Goal: Information Seeking & Learning: Learn about a topic

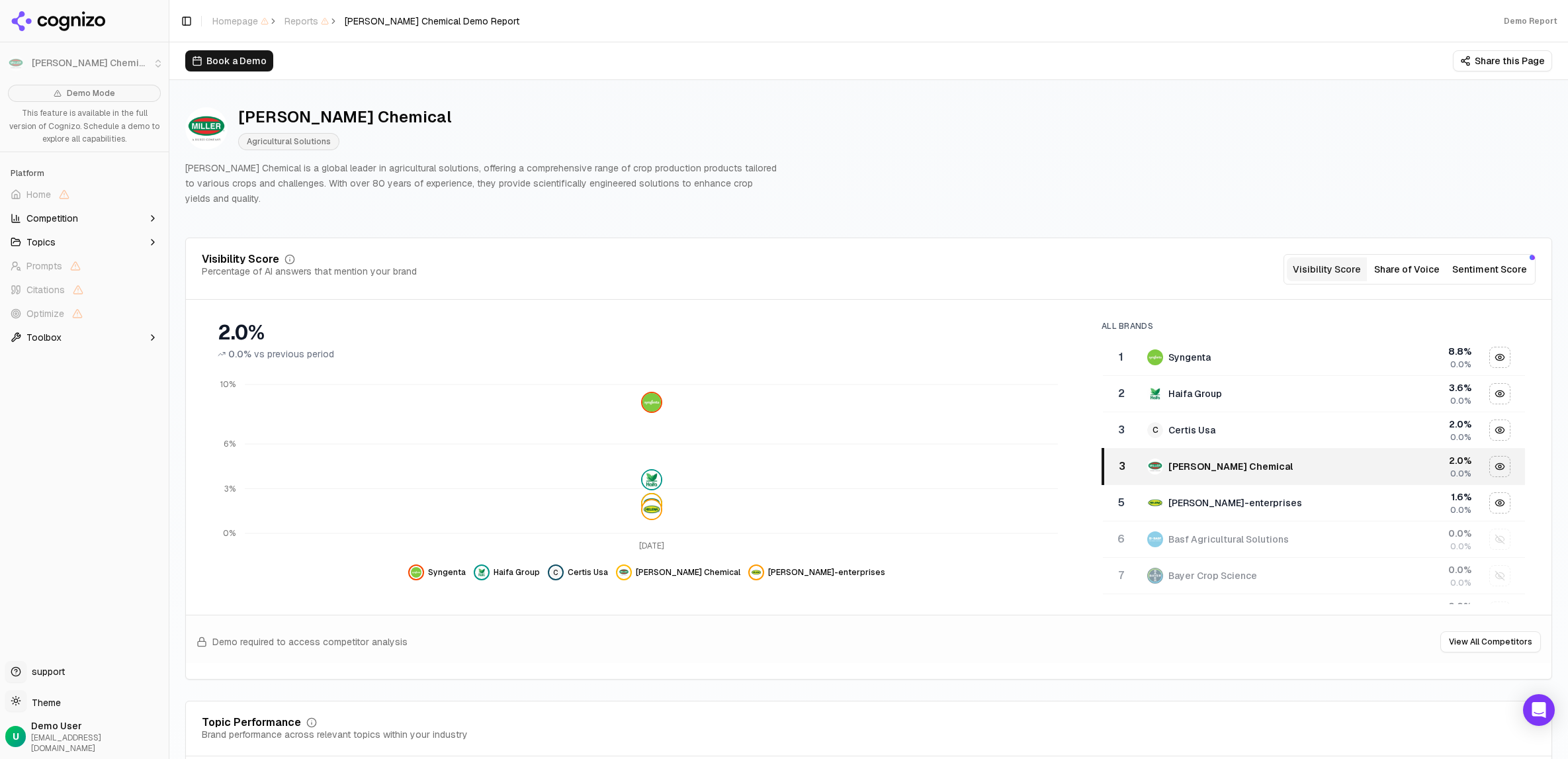
click at [1404, 257] on button "Share of Voice" at bounding box center [1407, 269] width 80 height 24
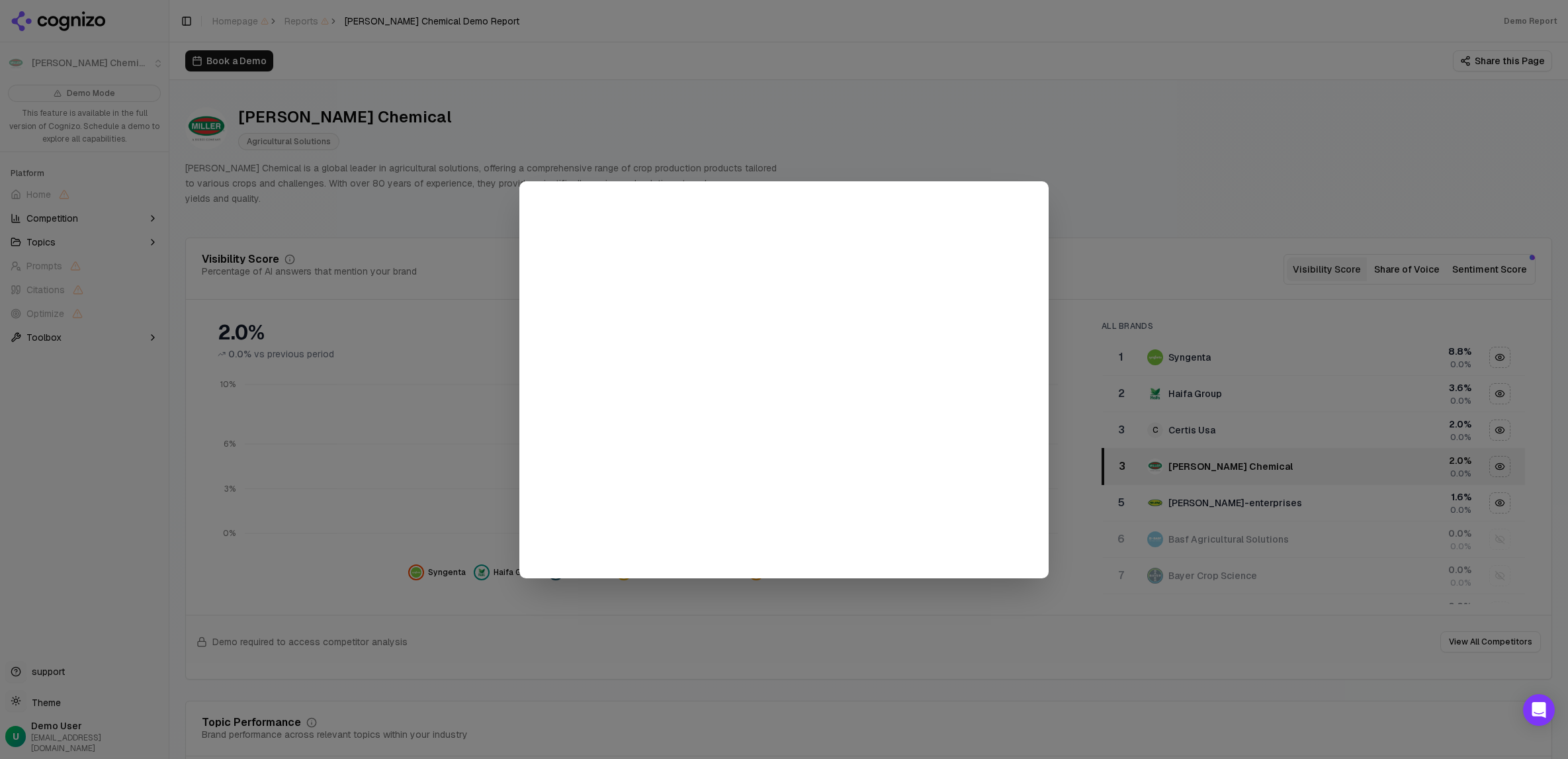
click at [1146, 156] on div at bounding box center [784, 380] width 1568 height 759
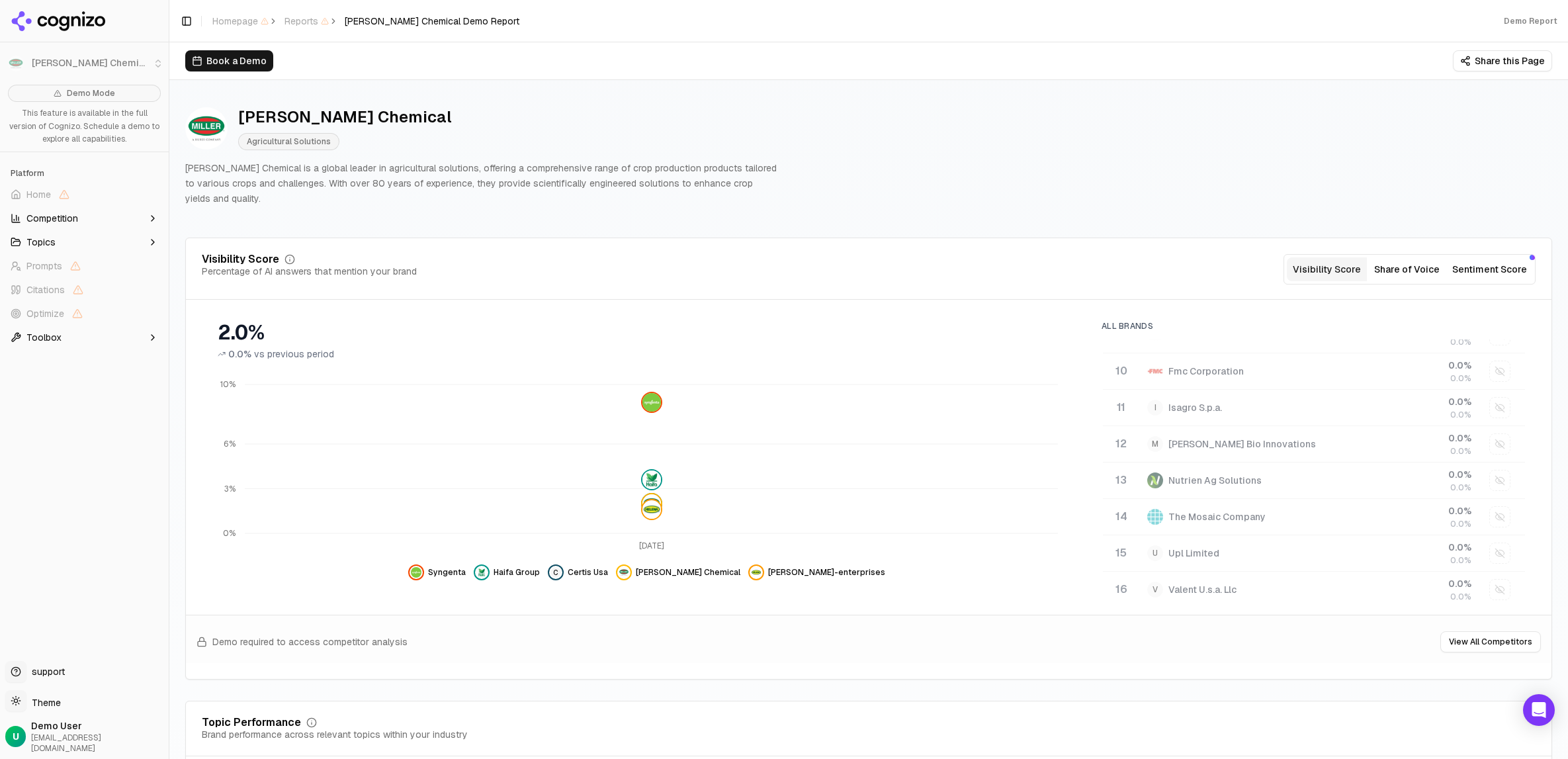
drag, startPoint x: 13, startPoint y: 514, endPoint x: 43, endPoint y: 513, distance: 30.0
click at [13, 514] on div "Demo Mode This feature is available in the full version of Cognizo. Schedule a …" at bounding box center [84, 367] width 168 height 576
drag, startPoint x: 1483, startPoint y: 704, endPoint x: 1414, endPoint y: 533, distance: 184.4
click at [1483, 717] on div "Topic Performance Brand performance across relevant topics within your industry" at bounding box center [869, 729] width 1334 height 24
click at [13, 551] on div "Demo Mode This feature is available in the full version of Cognizo. Schedule a …" at bounding box center [84, 367] width 168 height 576
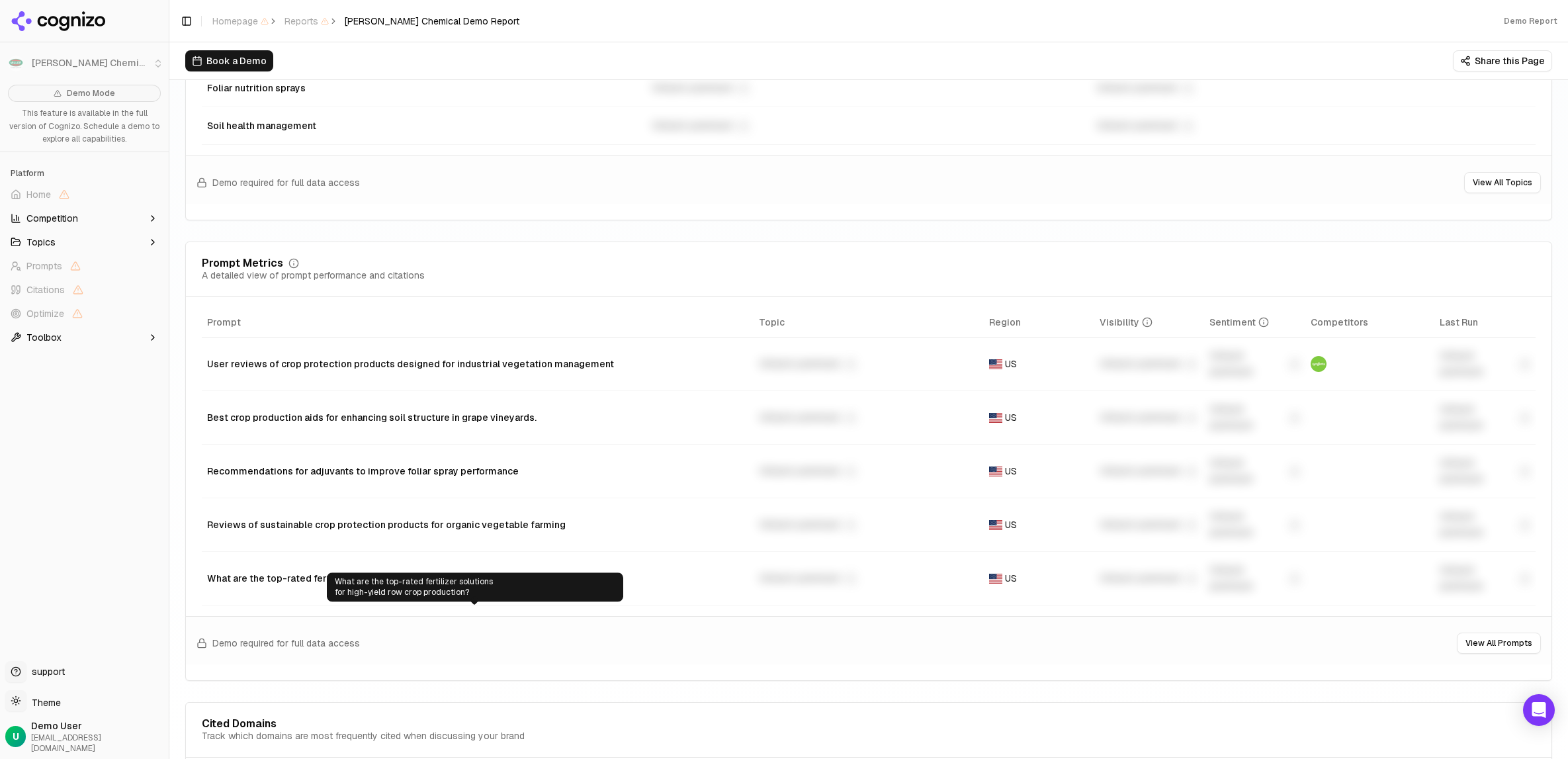
scroll to position [860, 0]
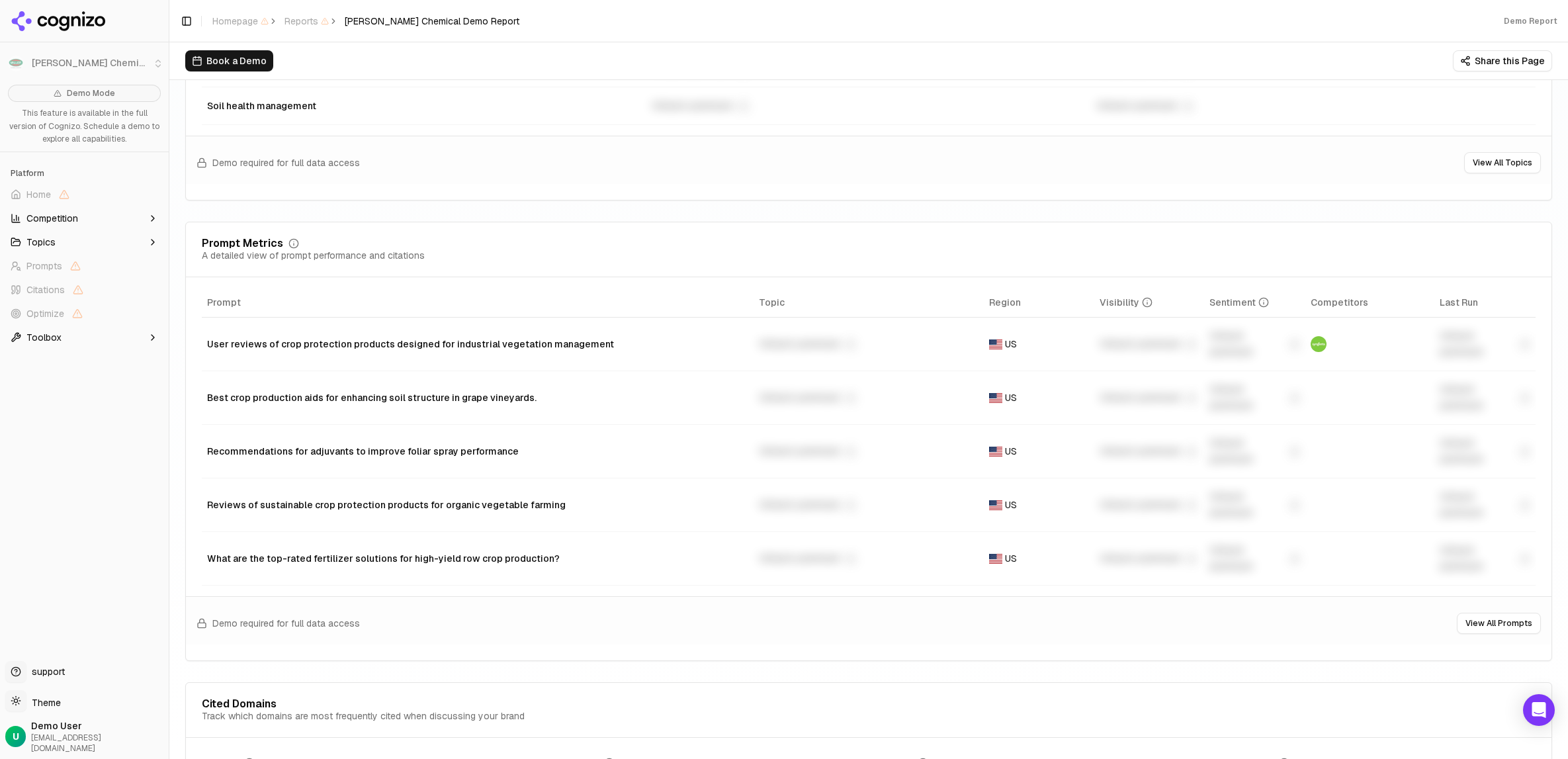
click at [52, 589] on div "Demo Mode This feature is available in the full version of Cognizo. Schedule a …" at bounding box center [84, 367] width 168 height 576
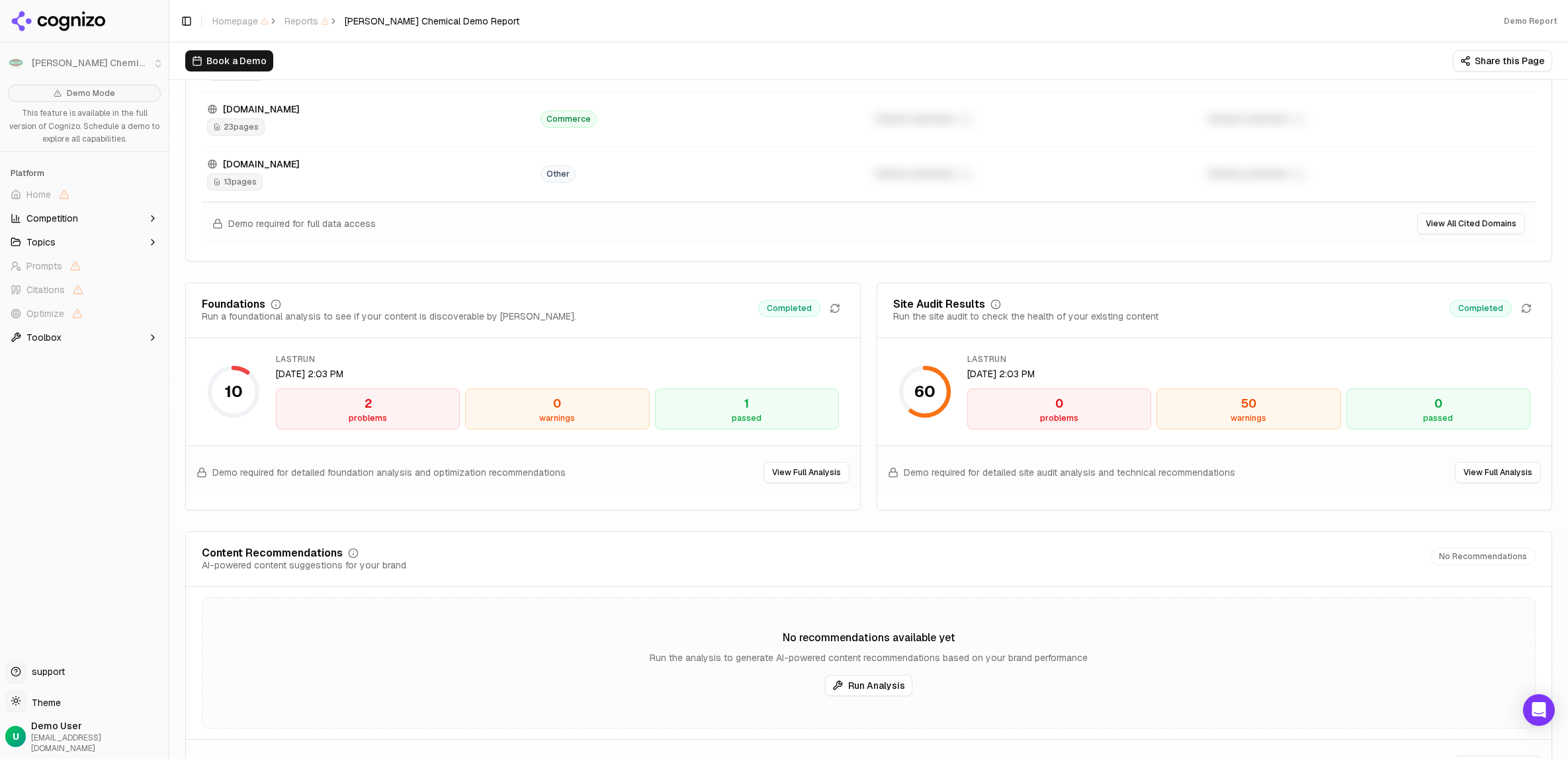
scroll to position [1786, 0]
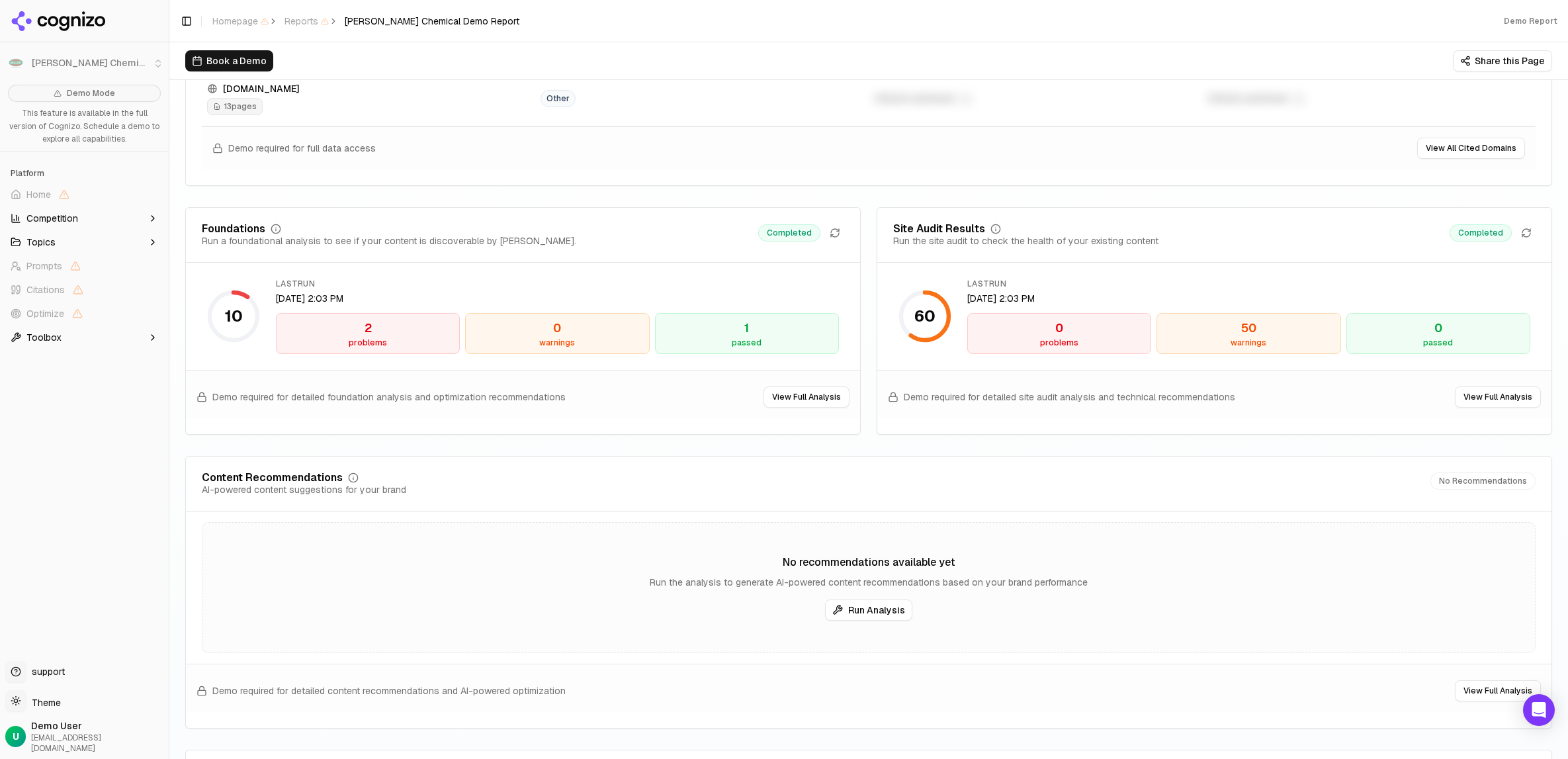
click at [52, 412] on div "Demo Mode This feature is available in the full version of Cognizo. Schedule a …" at bounding box center [84, 367] width 168 height 576
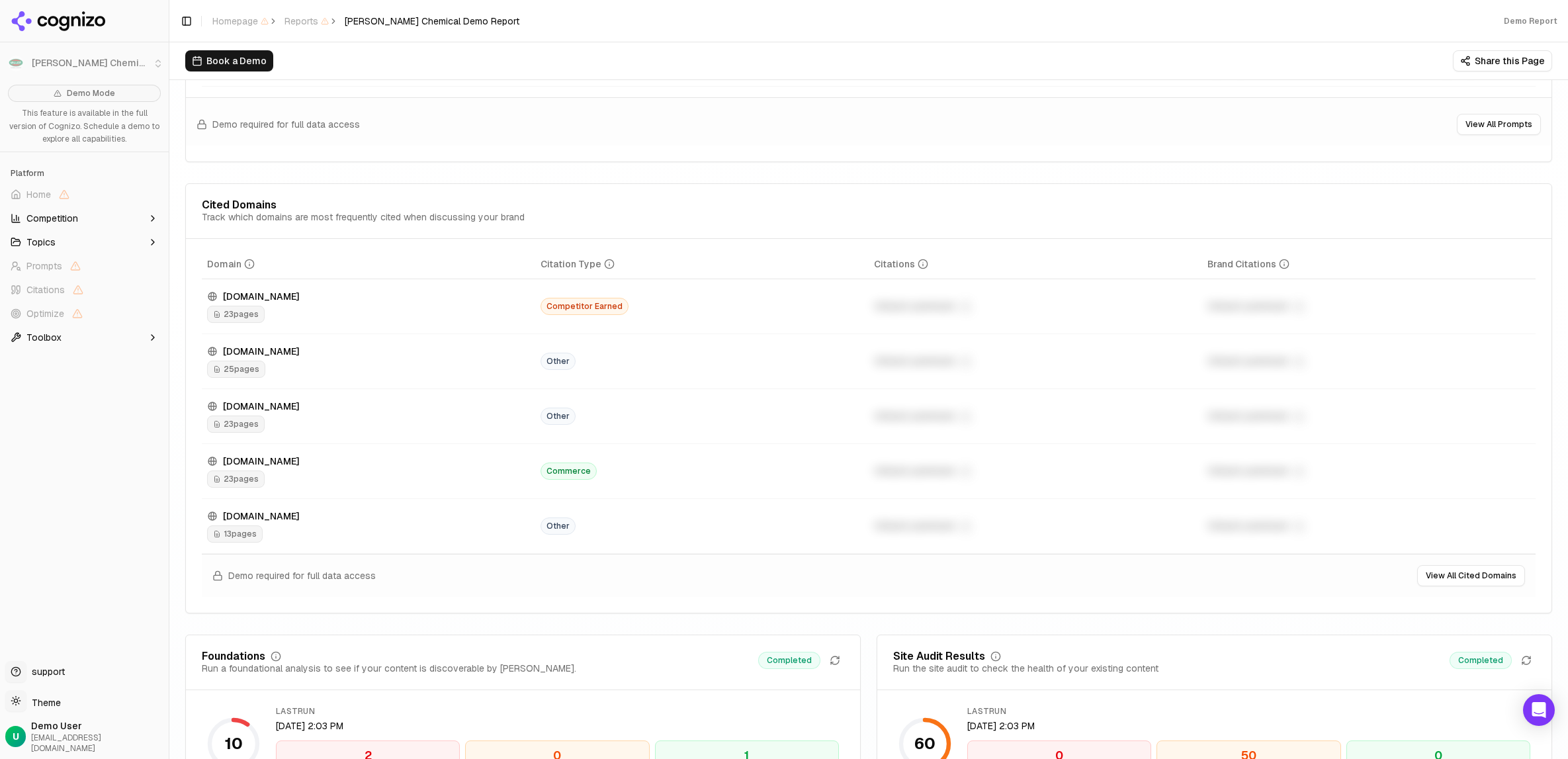
scroll to position [1323, 0]
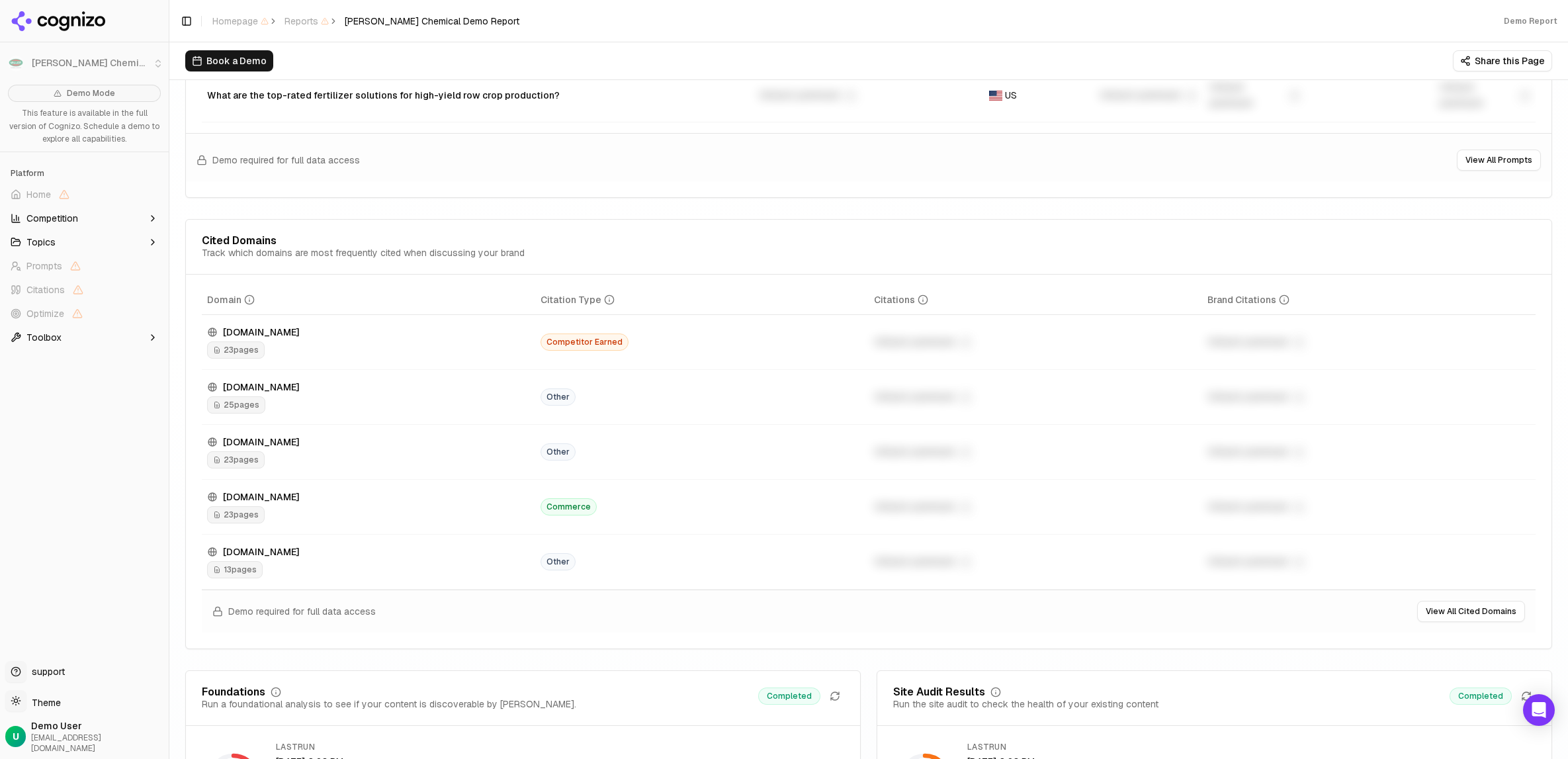
click at [39, 342] on span "Toolbox" at bounding box center [43, 337] width 35 height 13
click at [85, 241] on button "Topics" at bounding box center [85, 242] width 158 height 21
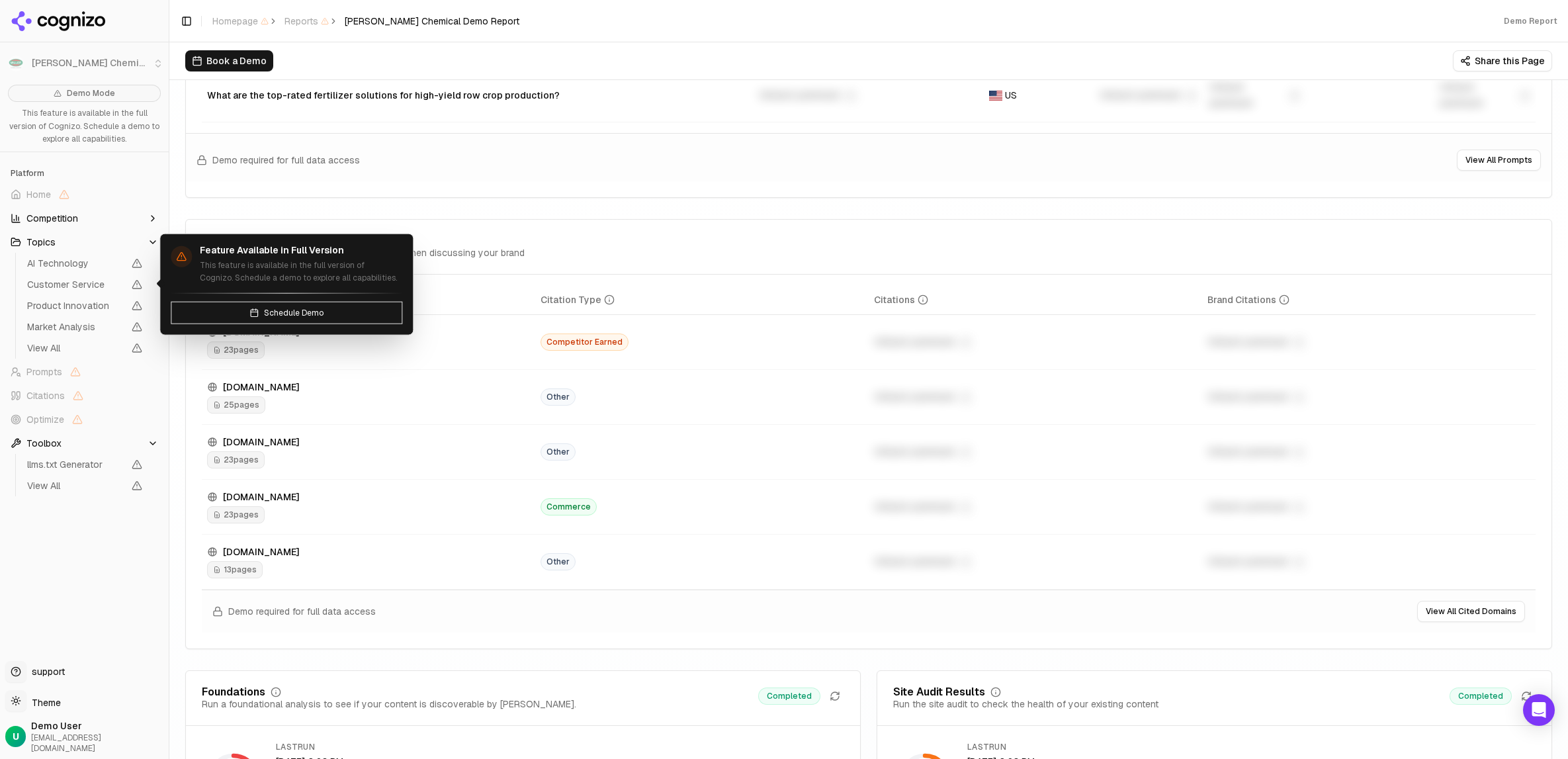
click at [82, 280] on span "Customer Service" at bounding box center [75, 284] width 96 height 13
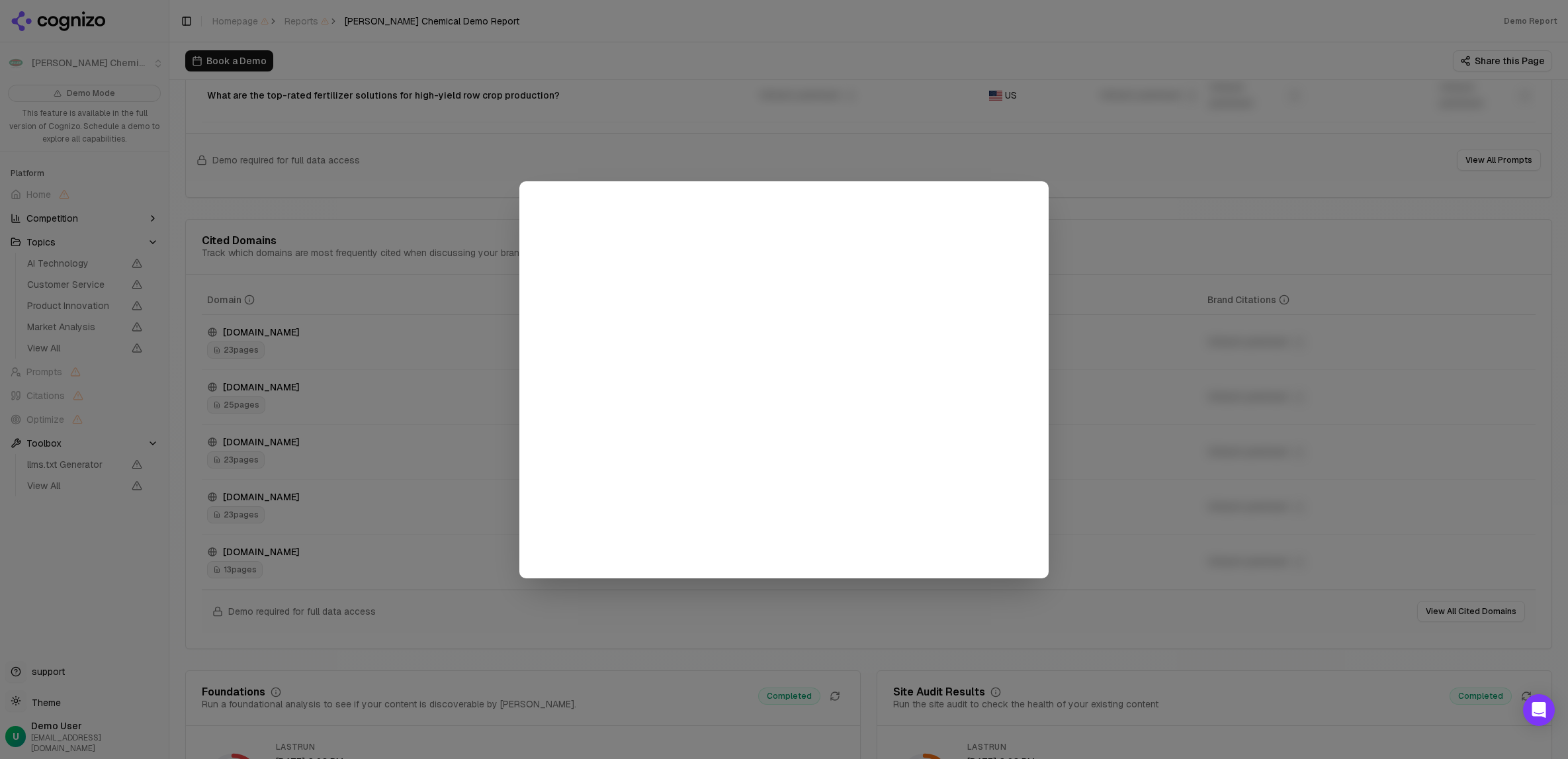
click at [838, 138] on div at bounding box center [784, 380] width 1568 height 759
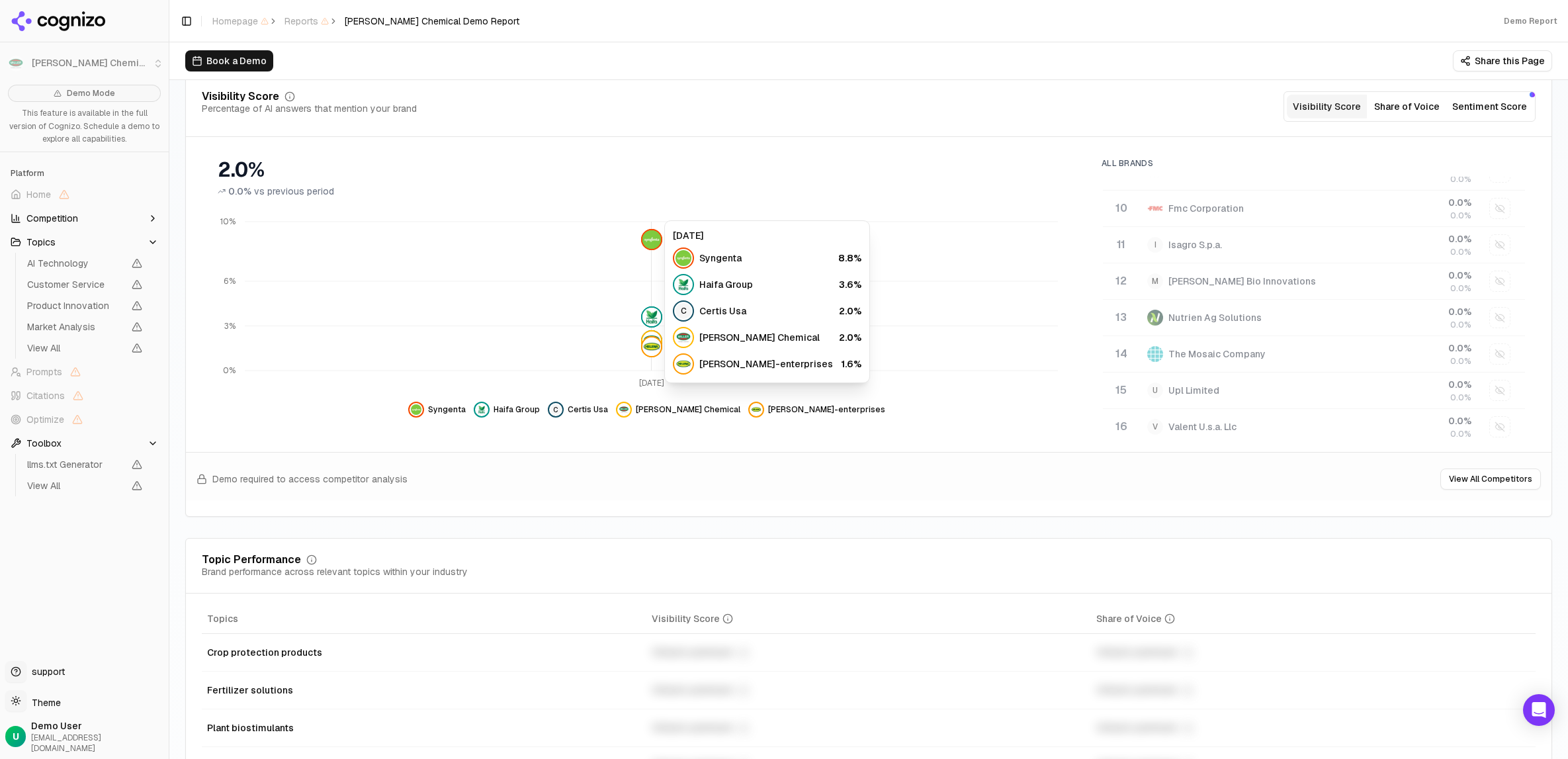
scroll to position [0, 0]
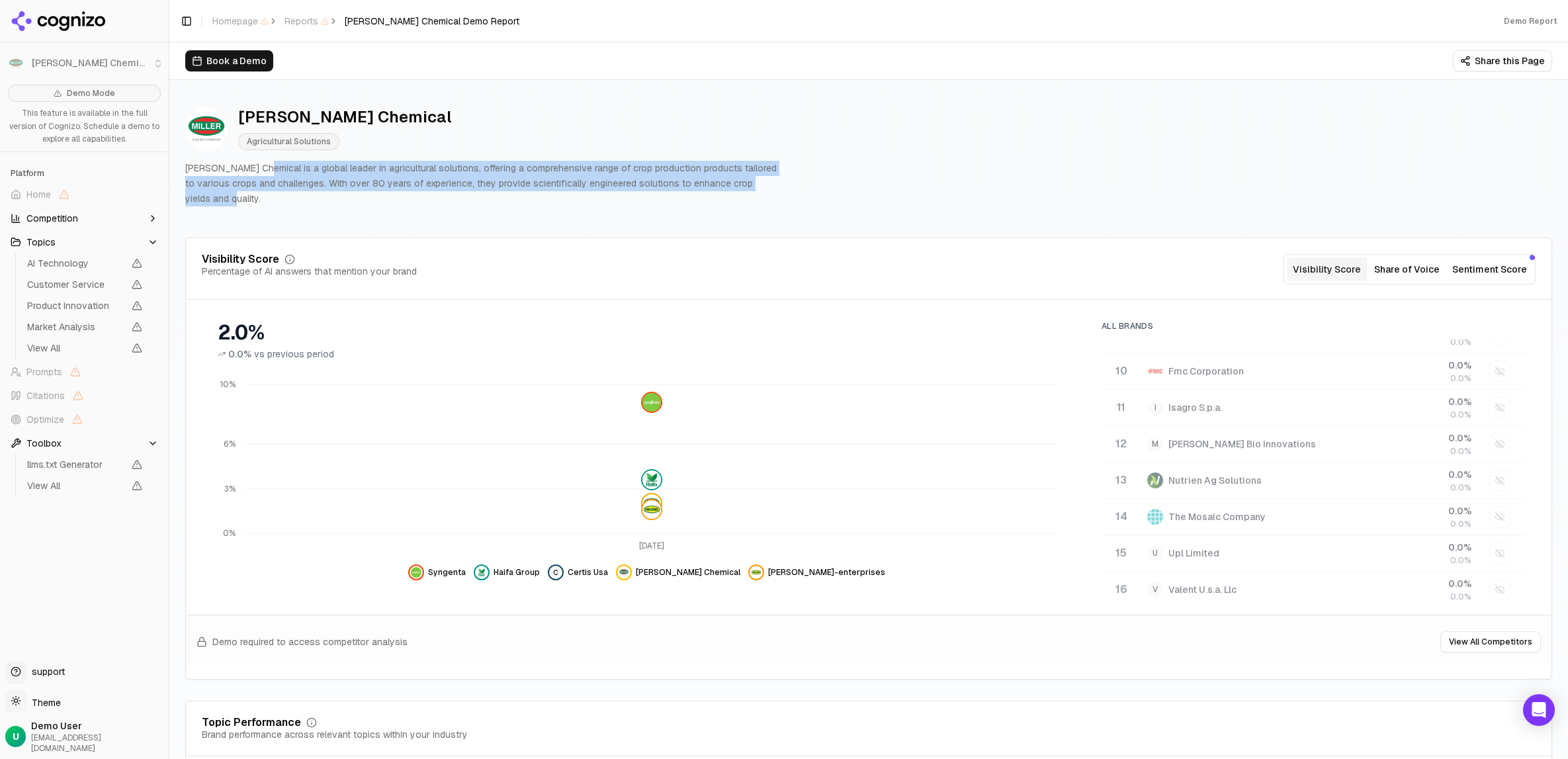
drag, startPoint x: 283, startPoint y: 168, endPoint x: 792, endPoint y: 198, distance: 509.9
click at [792, 198] on div "[PERSON_NAME] Chemical Agricultural Solutions [PERSON_NAME] Chemical is a globa…" at bounding box center [869, 156] width 1367 height 120
click at [887, 189] on div "[PERSON_NAME] Chemical Agricultural Solutions [PERSON_NAME] Chemical is a globa…" at bounding box center [869, 156] width 1367 height 120
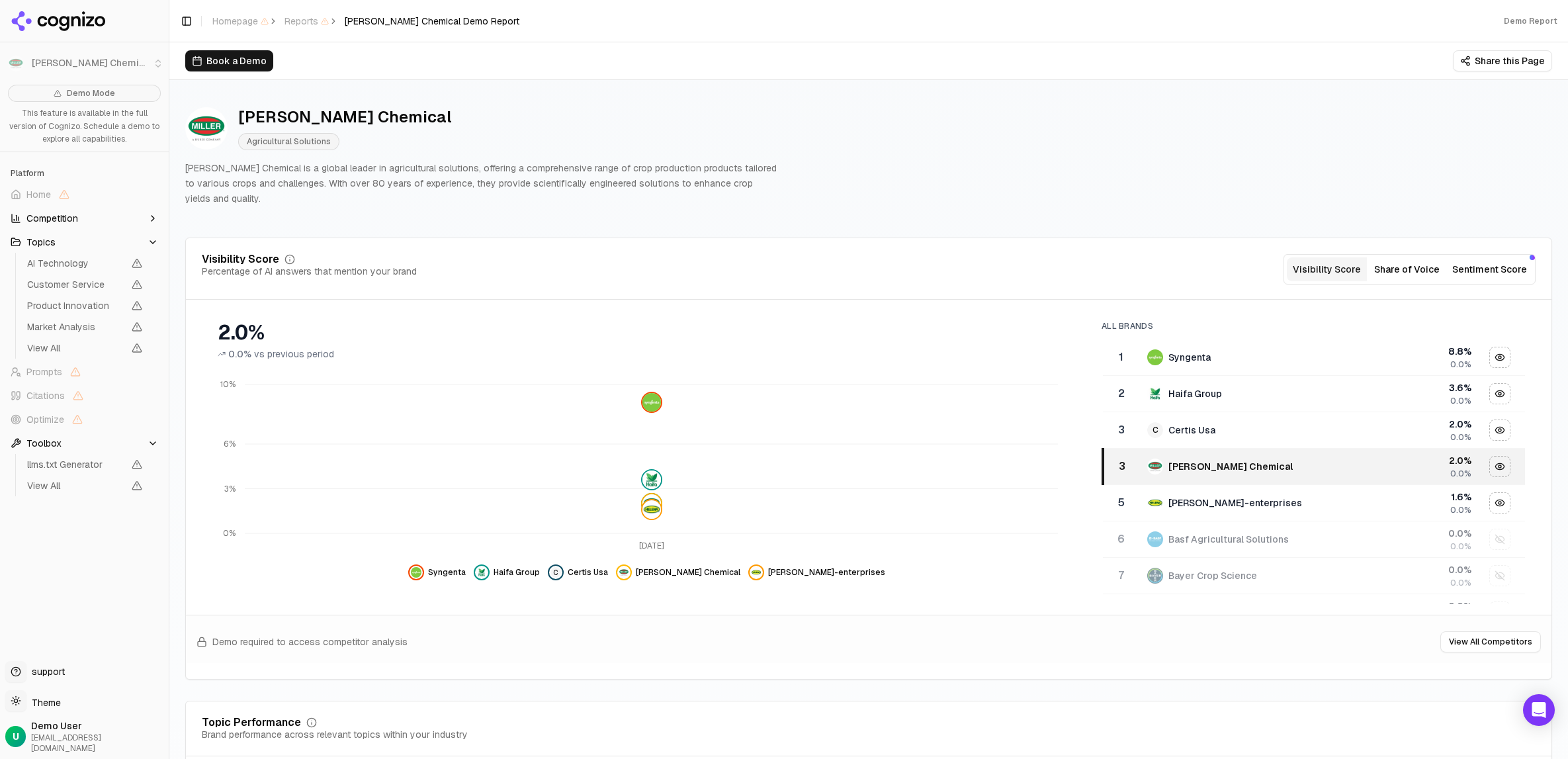
click at [1411, 257] on button "Share of Voice" at bounding box center [1407, 269] width 80 height 24
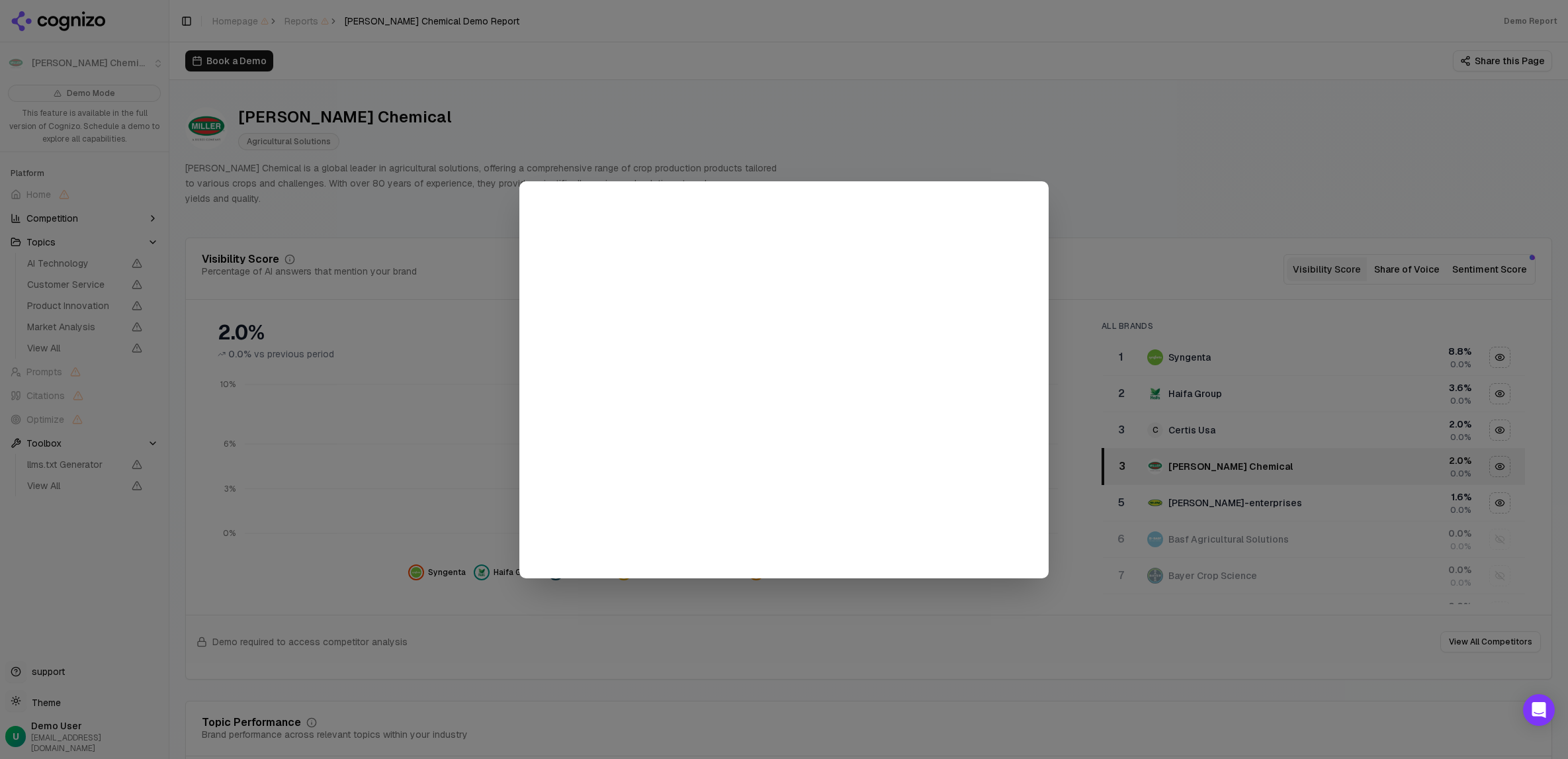
click at [1084, 148] on div at bounding box center [784, 380] width 1568 height 759
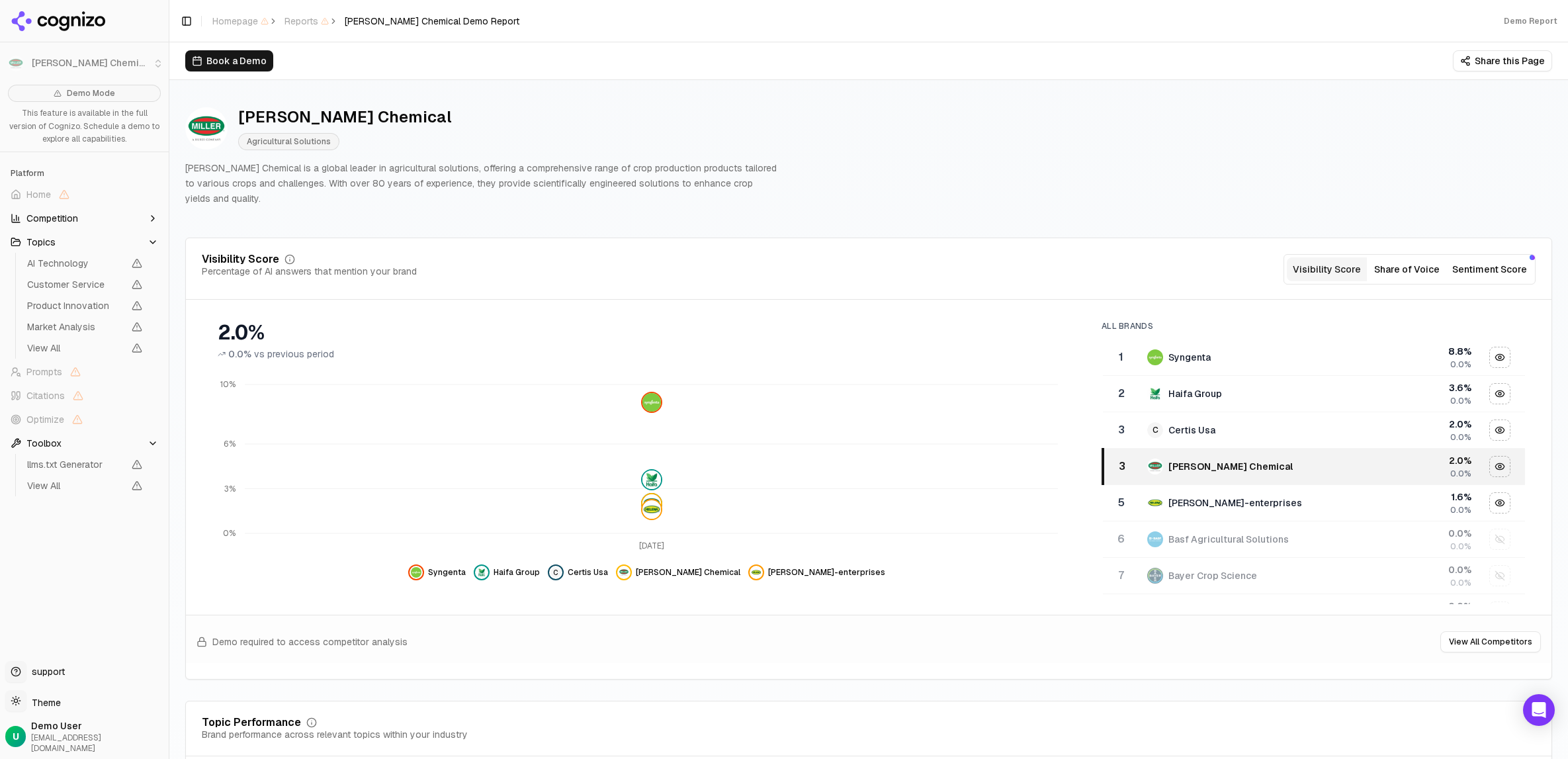
click at [1488, 257] on button "Sentiment Score" at bounding box center [1490, 269] width 85 height 24
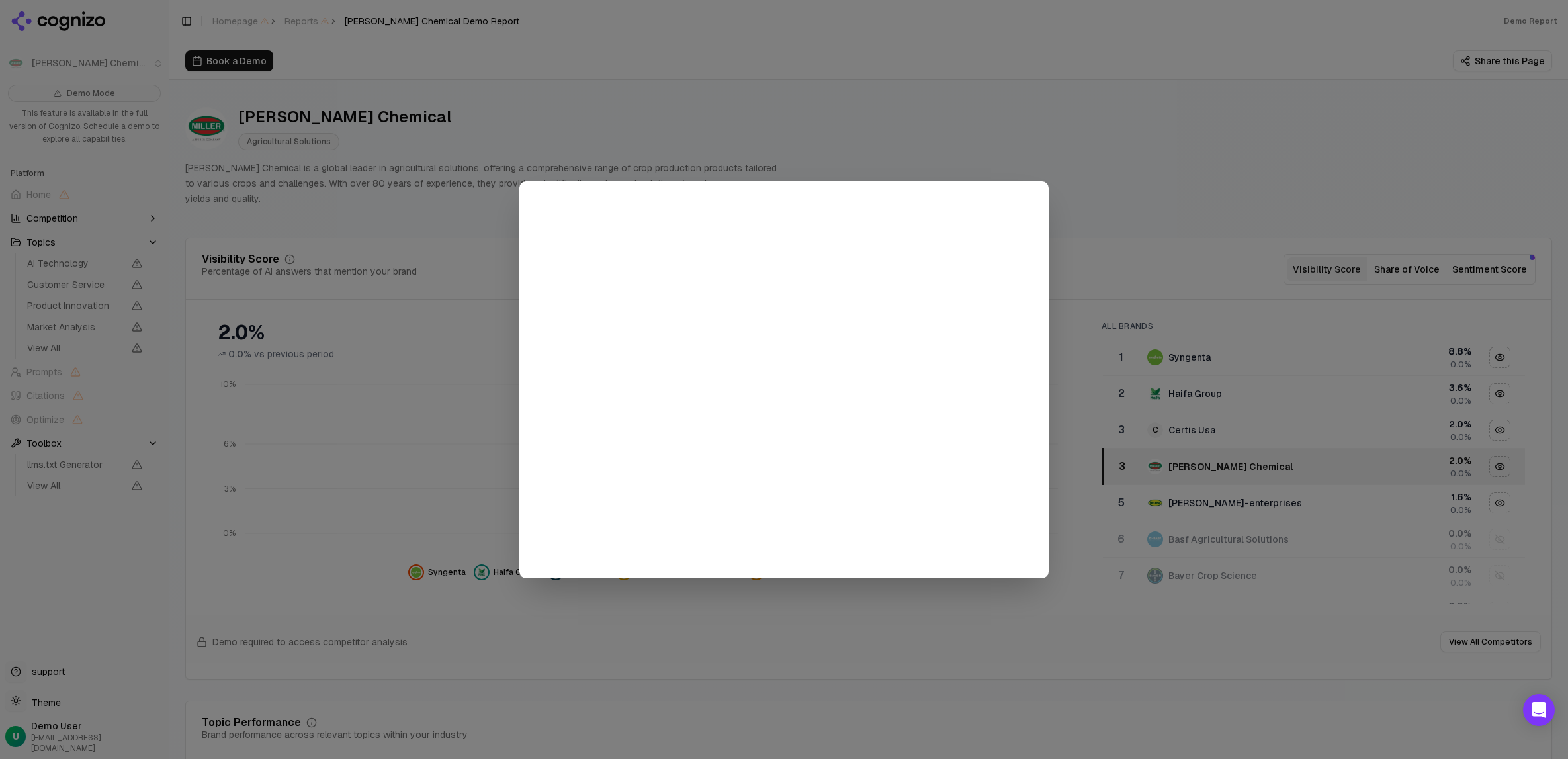
click at [1001, 148] on div at bounding box center [784, 380] width 1568 height 759
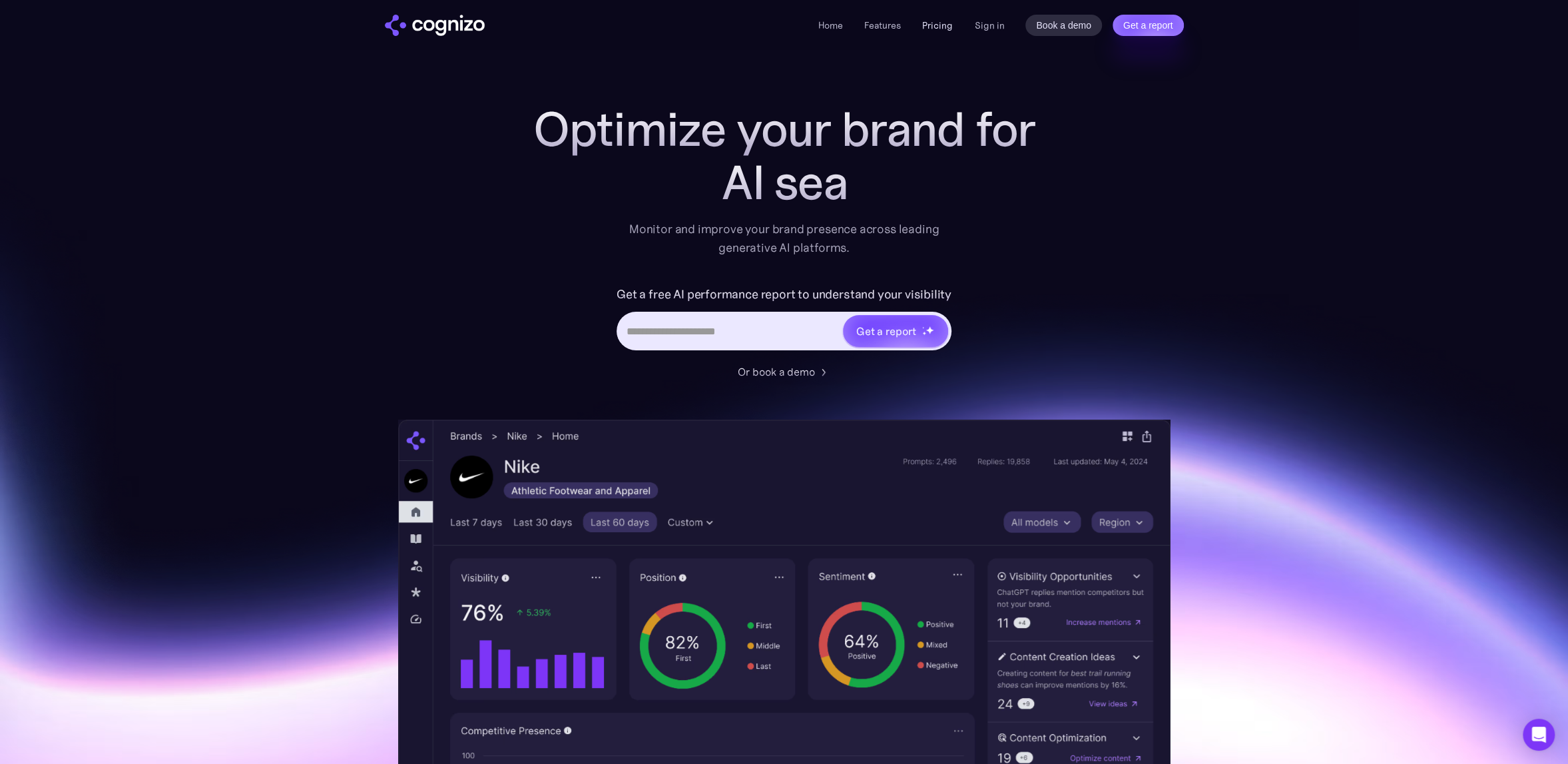
click at [939, 29] on link "Pricing" at bounding box center [938, 25] width 30 height 12
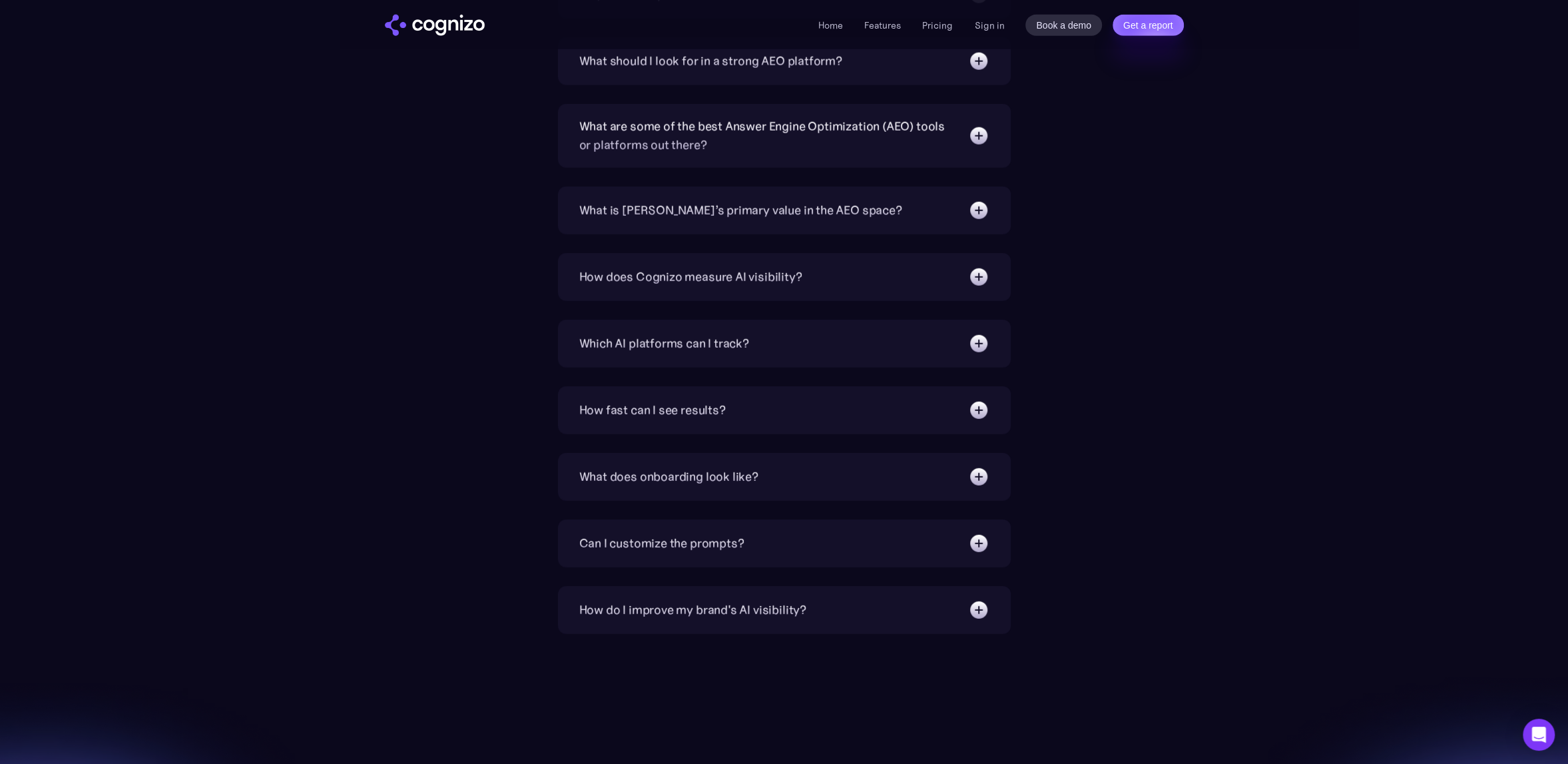
scroll to position [3196, 0]
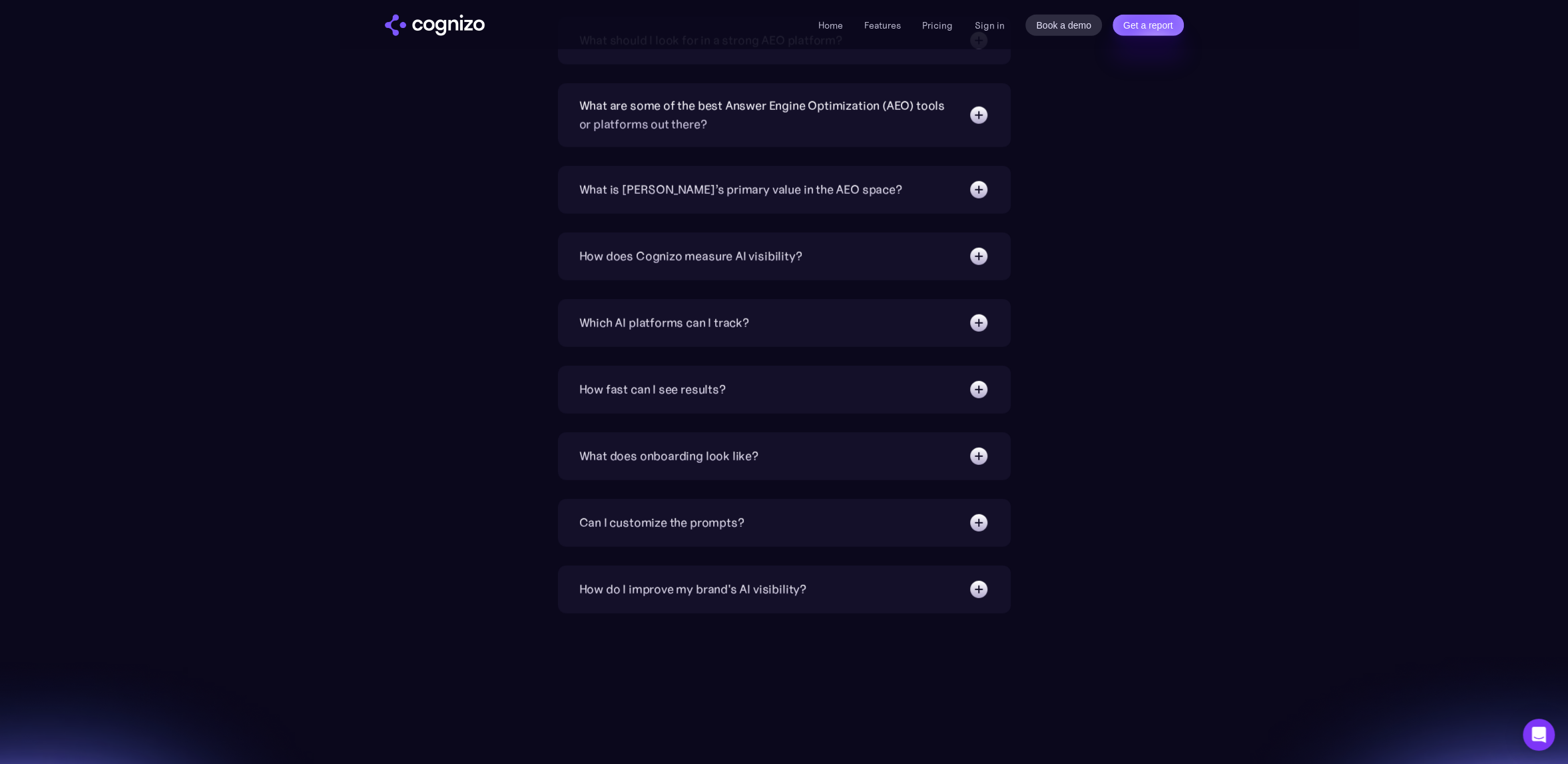
click at [772, 519] on div "Can I customize the prompts?" at bounding box center [784, 522] width 410 height 21
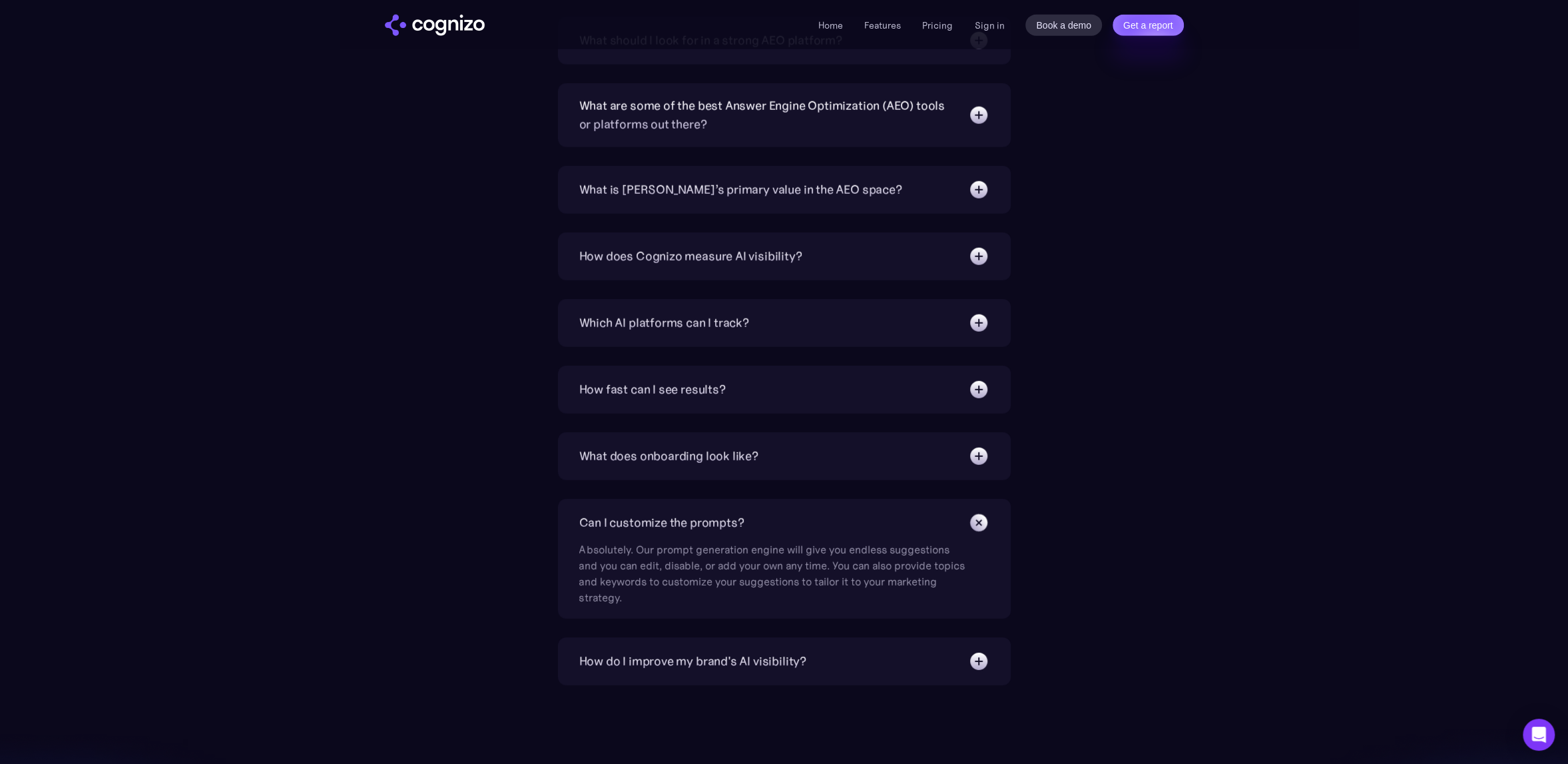
click at [791, 446] on div "What does onboarding look like?" at bounding box center [784, 456] width 410 height 21
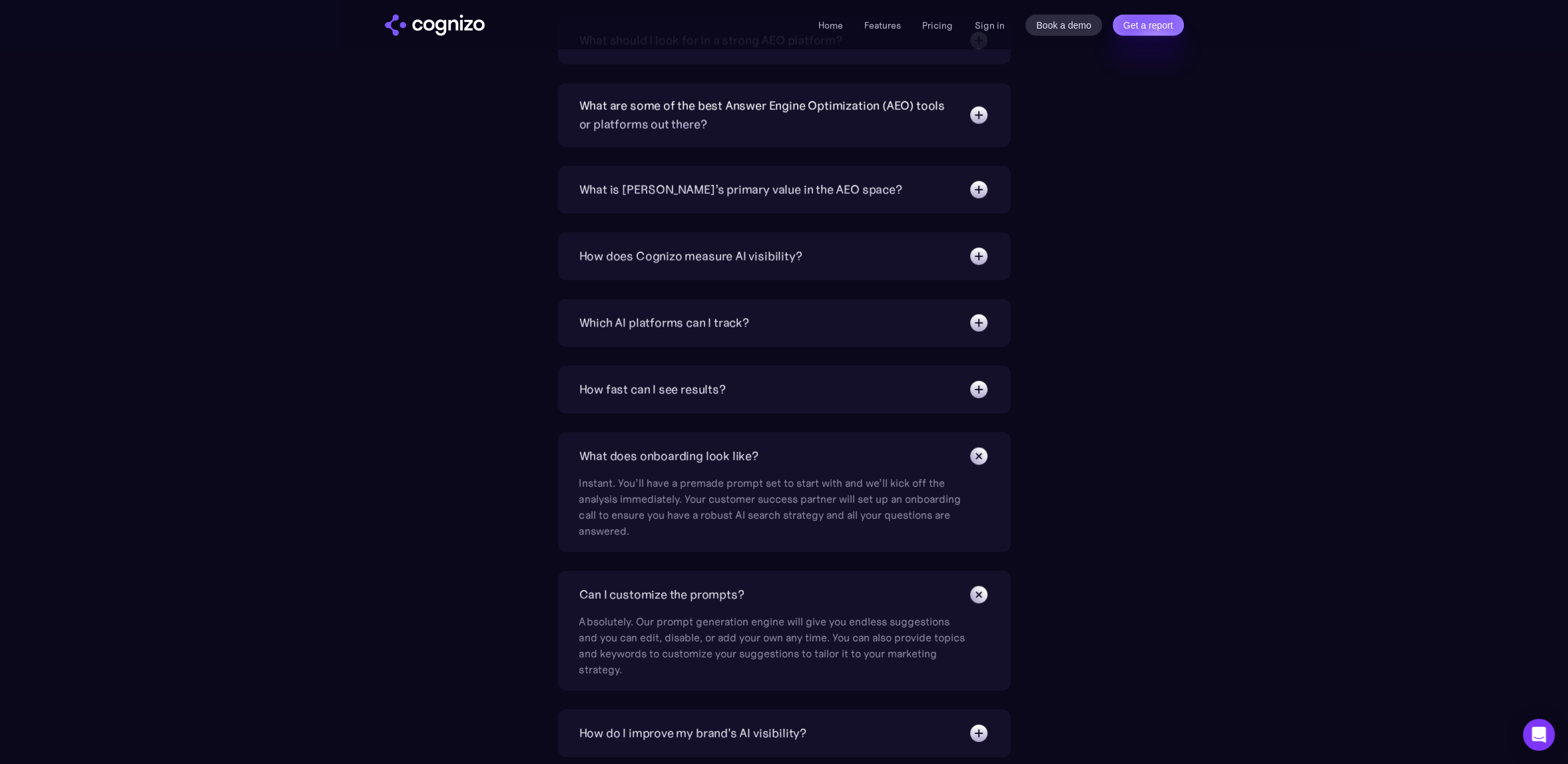
click at [792, 379] on div "How fast can I see results?" at bounding box center [784, 390] width 410 height 21
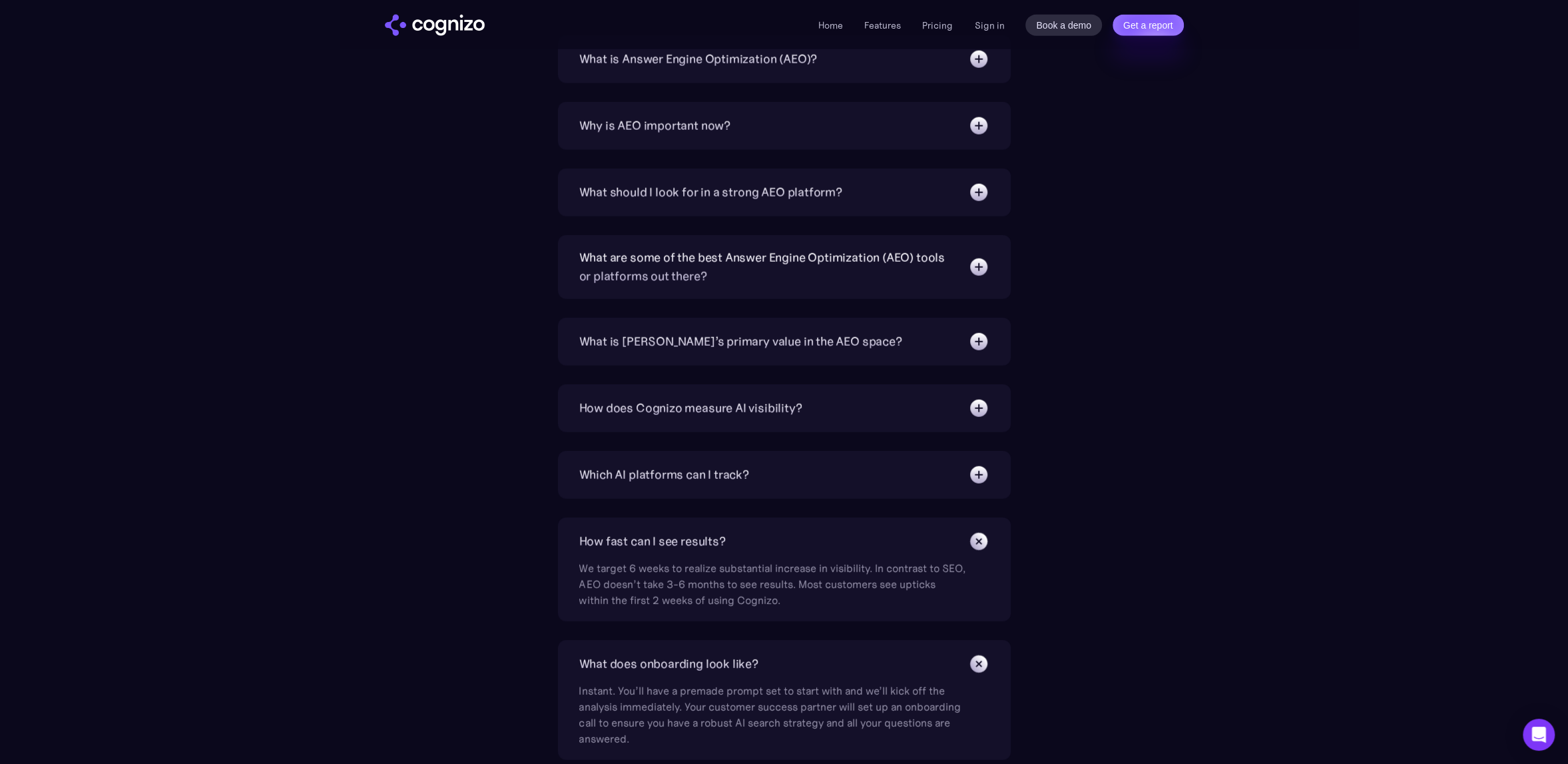
scroll to position [3129, 0]
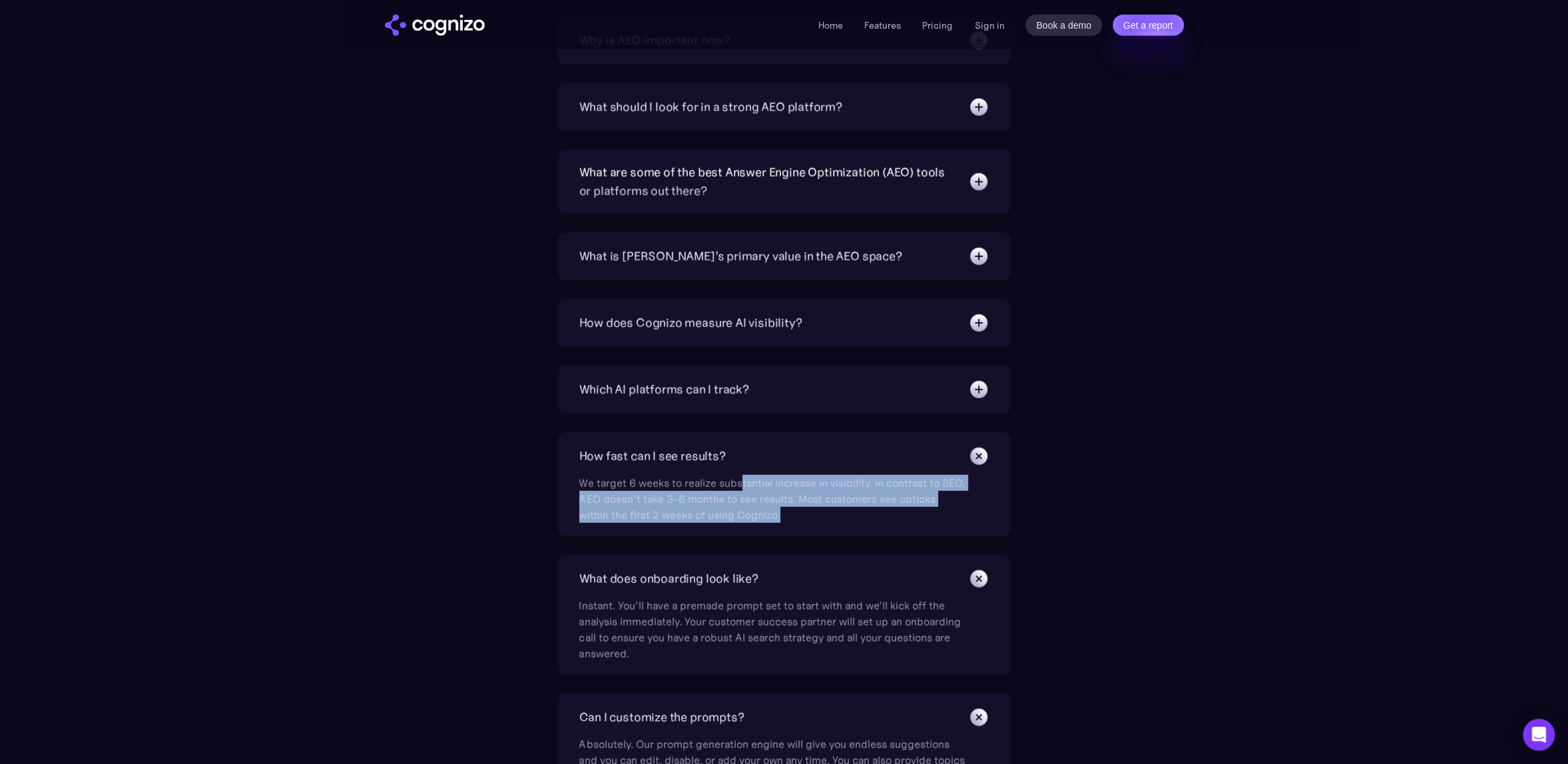
drag, startPoint x: 746, startPoint y: 478, endPoint x: 933, endPoint y: 525, distance: 192.8
click at [933, 525] on div "How fast can I see results? We target 6 weeks to realize substantial increase i…" at bounding box center [784, 484] width 453 height 104
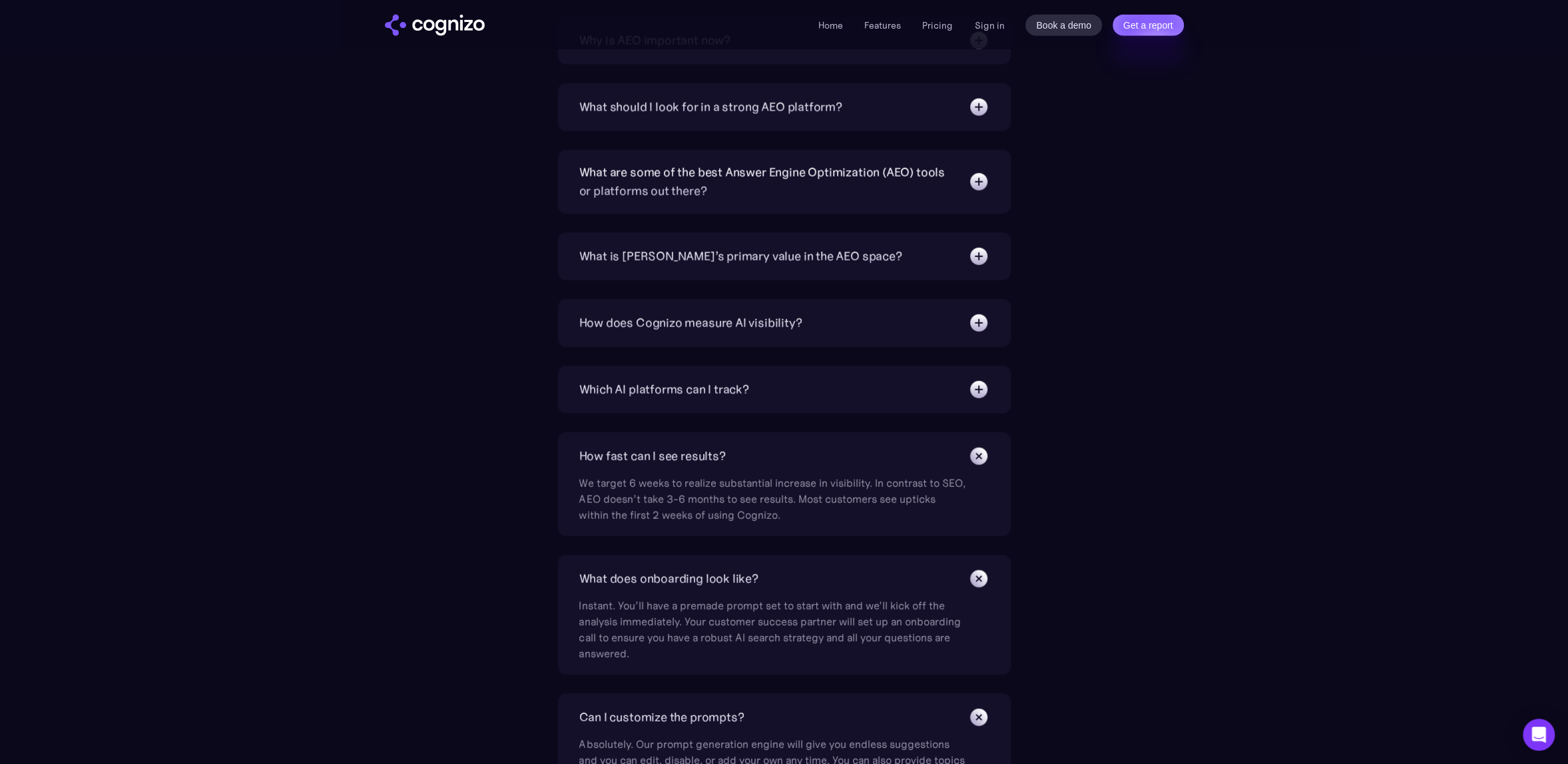
click at [724, 471] on div "We target 6 weeks to realize substantial increase in visibility. In contrast to…" at bounding box center [772, 495] width 386 height 56
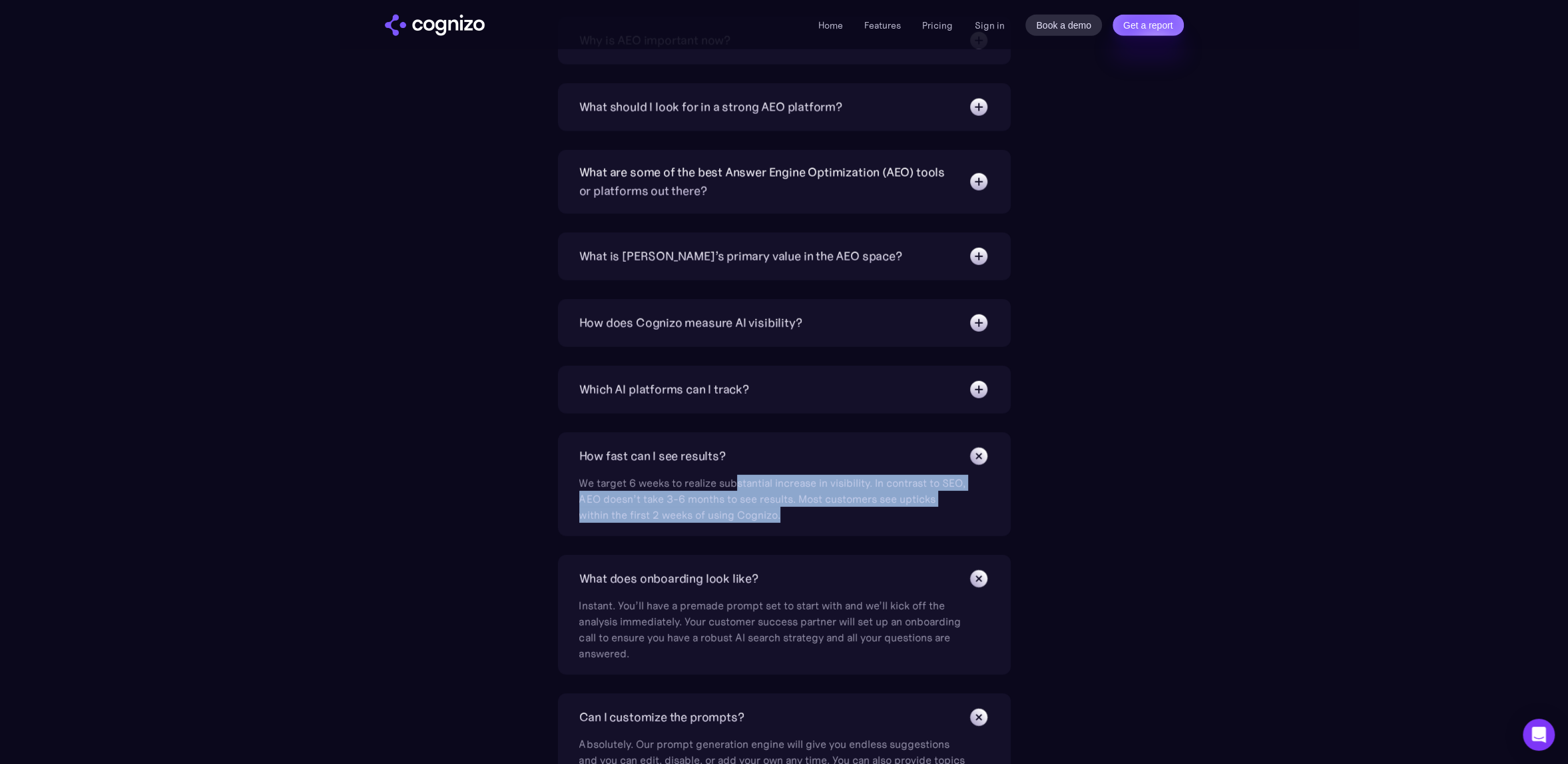
drag, startPoint x: 738, startPoint y: 472, endPoint x: 835, endPoint y: 534, distance: 115.1
click at [835, 534] on div "What is Answer Engine Optimization (AEO)? AEO is a digital marketing strategy f…" at bounding box center [784, 415] width 453 height 929
click at [923, 504] on div "We target 6 weeks to realize substantial increase in visibility. In contrast to…" at bounding box center [772, 495] width 386 height 56
drag, startPoint x: 614, startPoint y: 493, endPoint x: 786, endPoint y: 507, distance: 172.6
click at [786, 507] on div "We target 6 weeks to realize substantial increase in visibility. In contrast to…" at bounding box center [772, 495] width 386 height 56
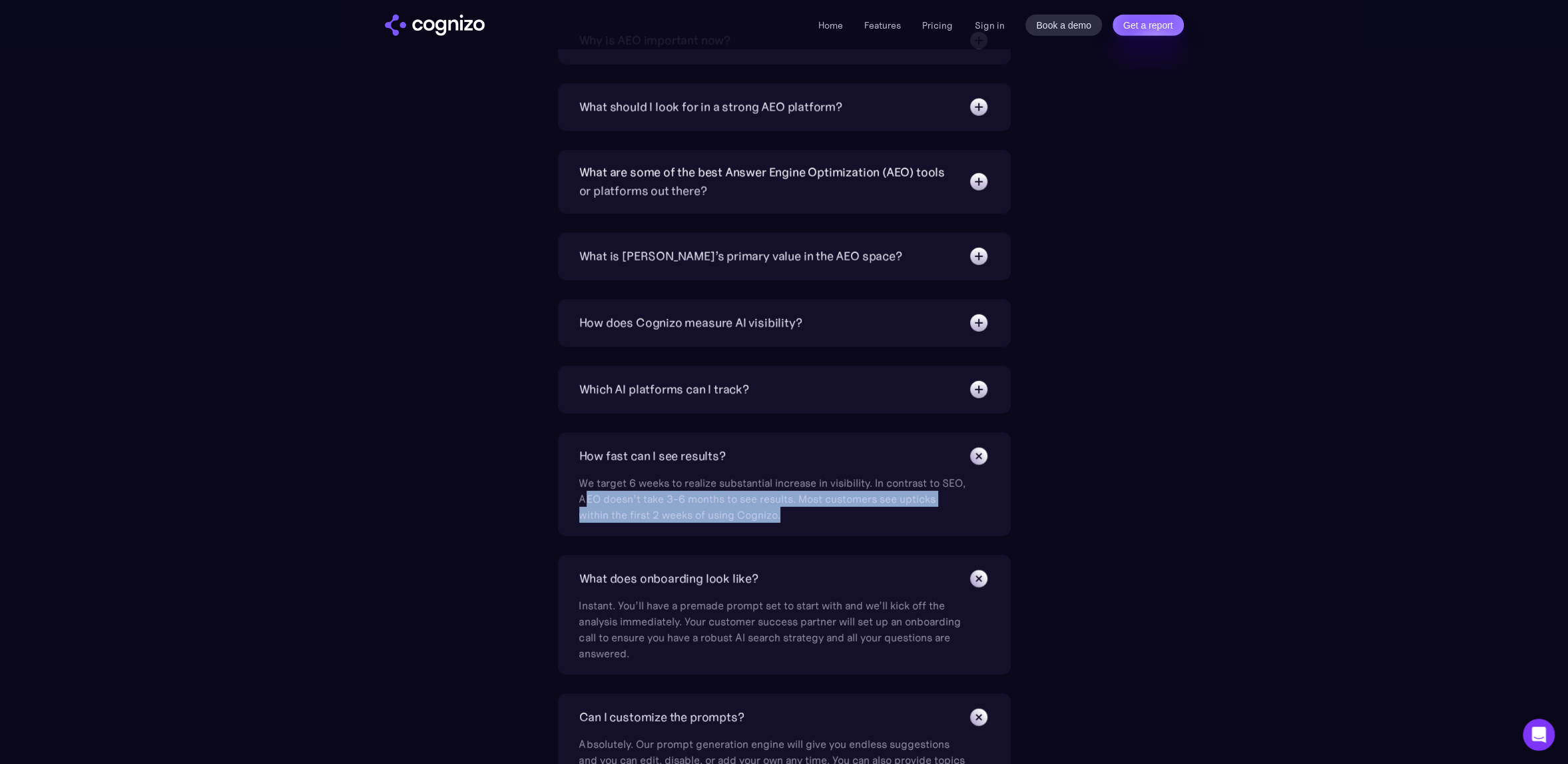
click at [1095, 519] on div "What is Answer Engine Optimization (AEO)? AEO is a digital marketing strategy f…" at bounding box center [784, 415] width 772 height 929
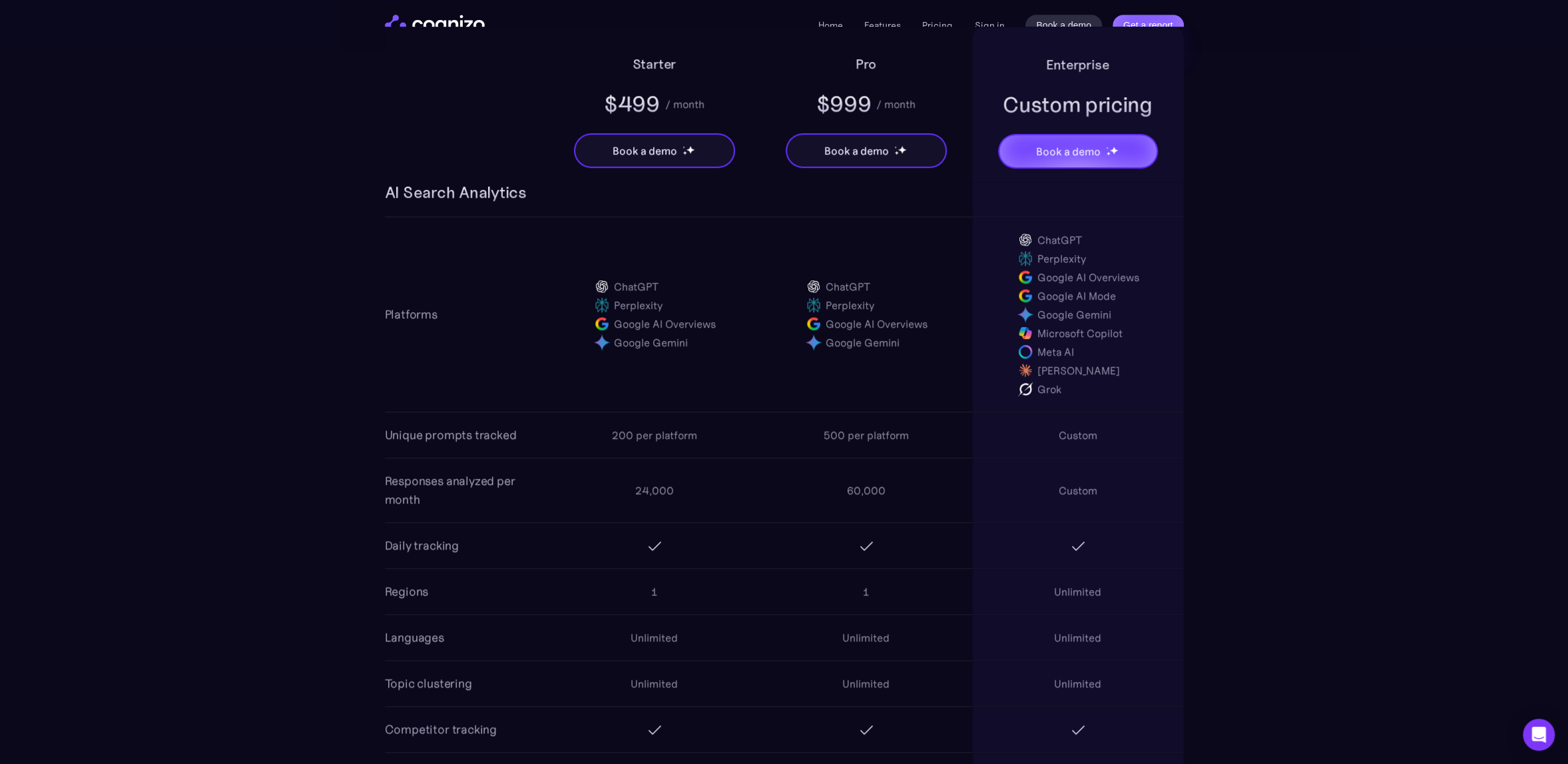
scroll to position [932, 0]
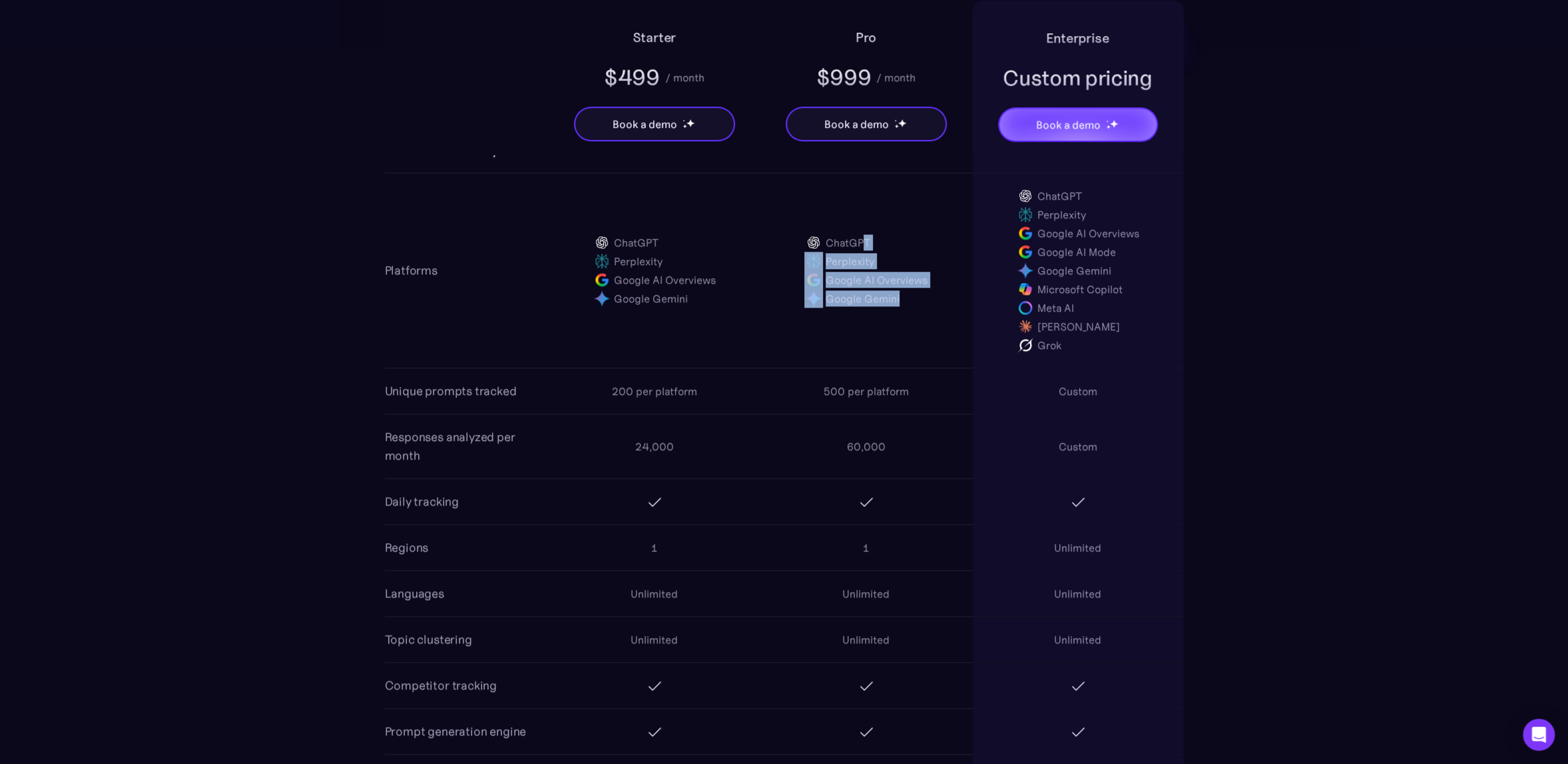
drag, startPoint x: 867, startPoint y: 239, endPoint x: 925, endPoint y: 313, distance: 94.0
click at [925, 313] on div "ChatGPT Perplexity Google AI Overviews Google Gemini" at bounding box center [866, 271] width 212 height 101
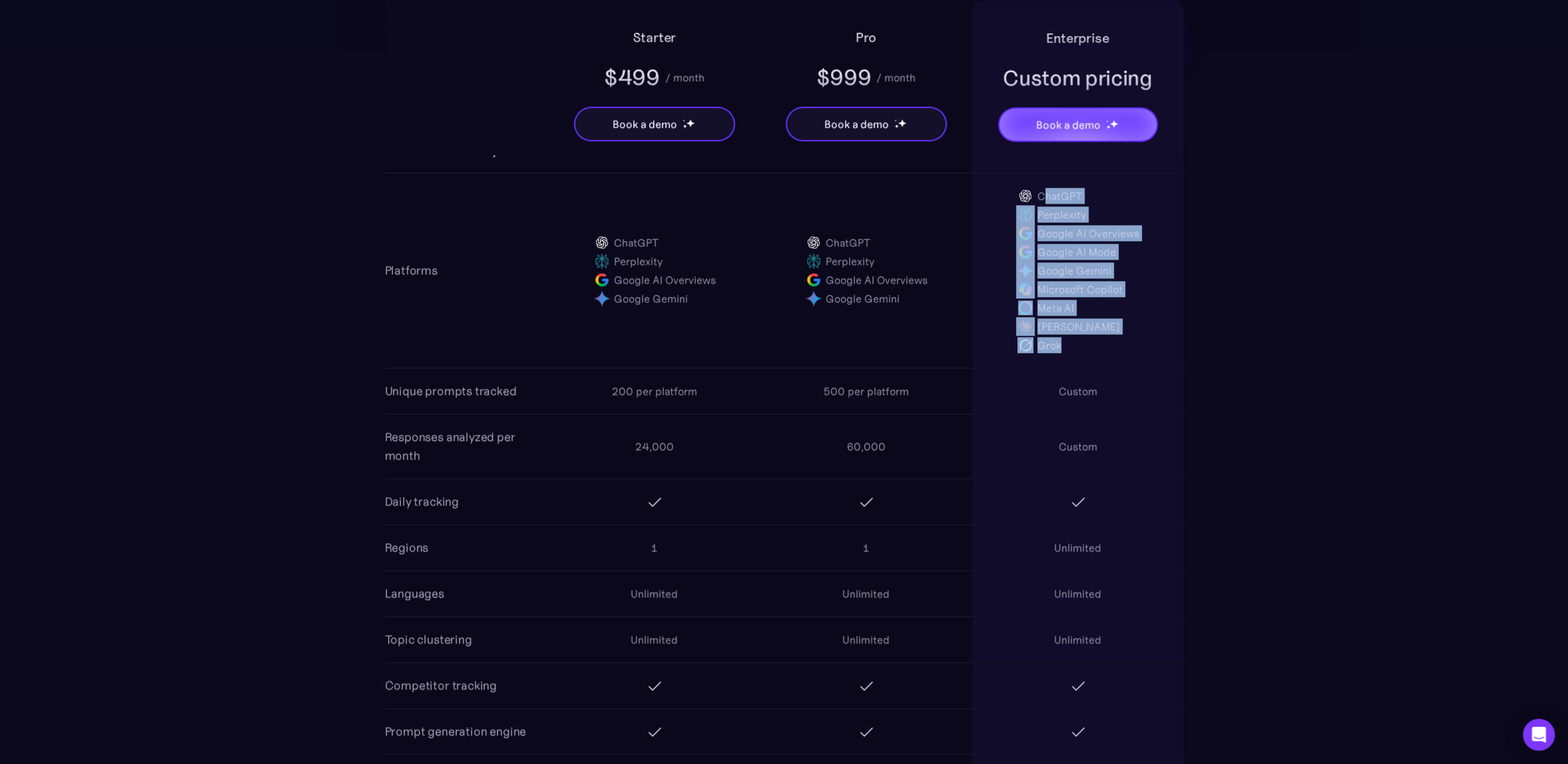
drag, startPoint x: 1048, startPoint y: 201, endPoint x: 1070, endPoint y: 340, distance: 140.7
click at [1070, 340] on div "ChatGPT Perplexity Google AI Overviews Google AI Mode Google Gemini Microsoft C…" at bounding box center [1077, 270] width 123 height 167
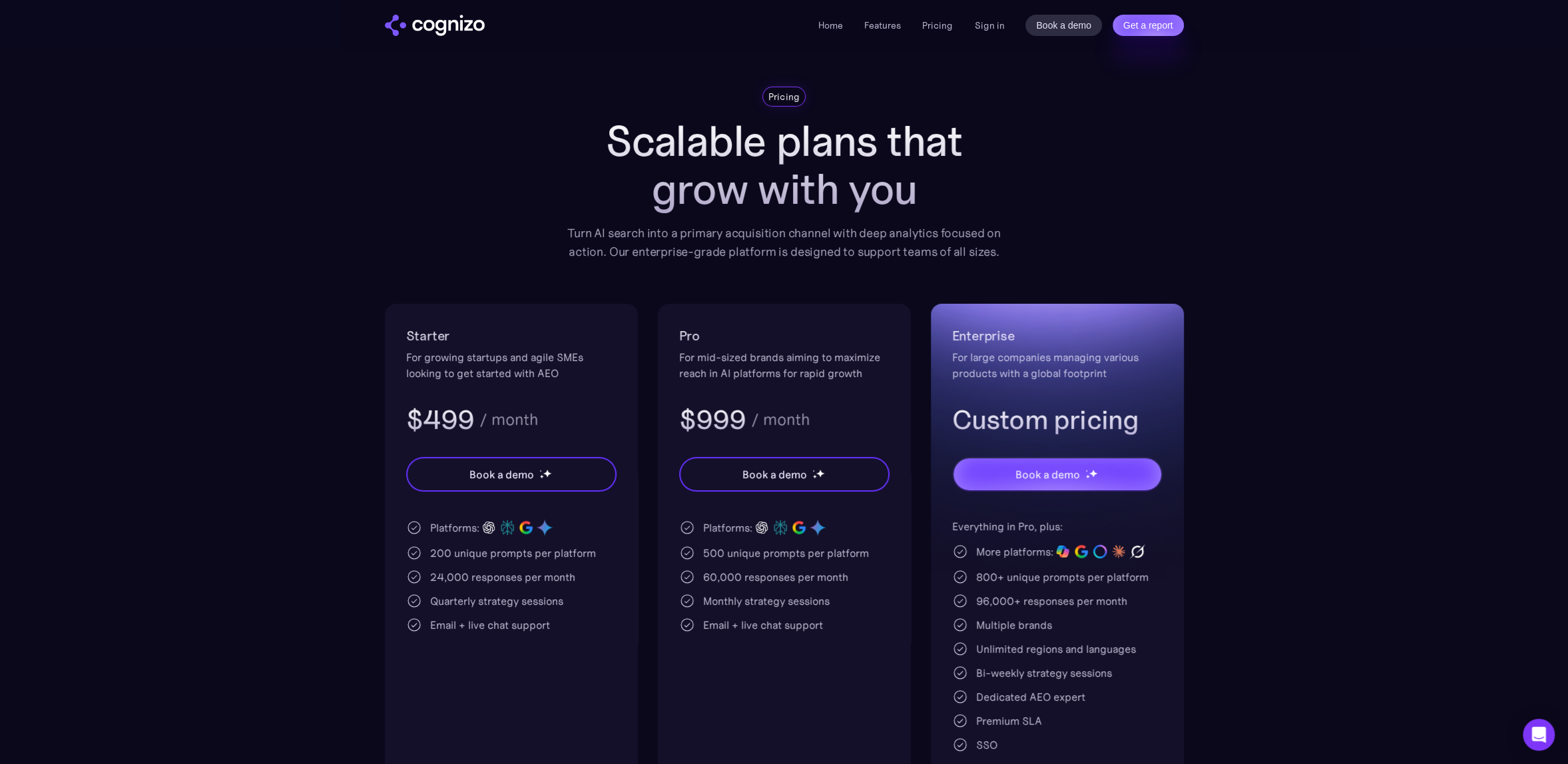
scroll to position [0, 0]
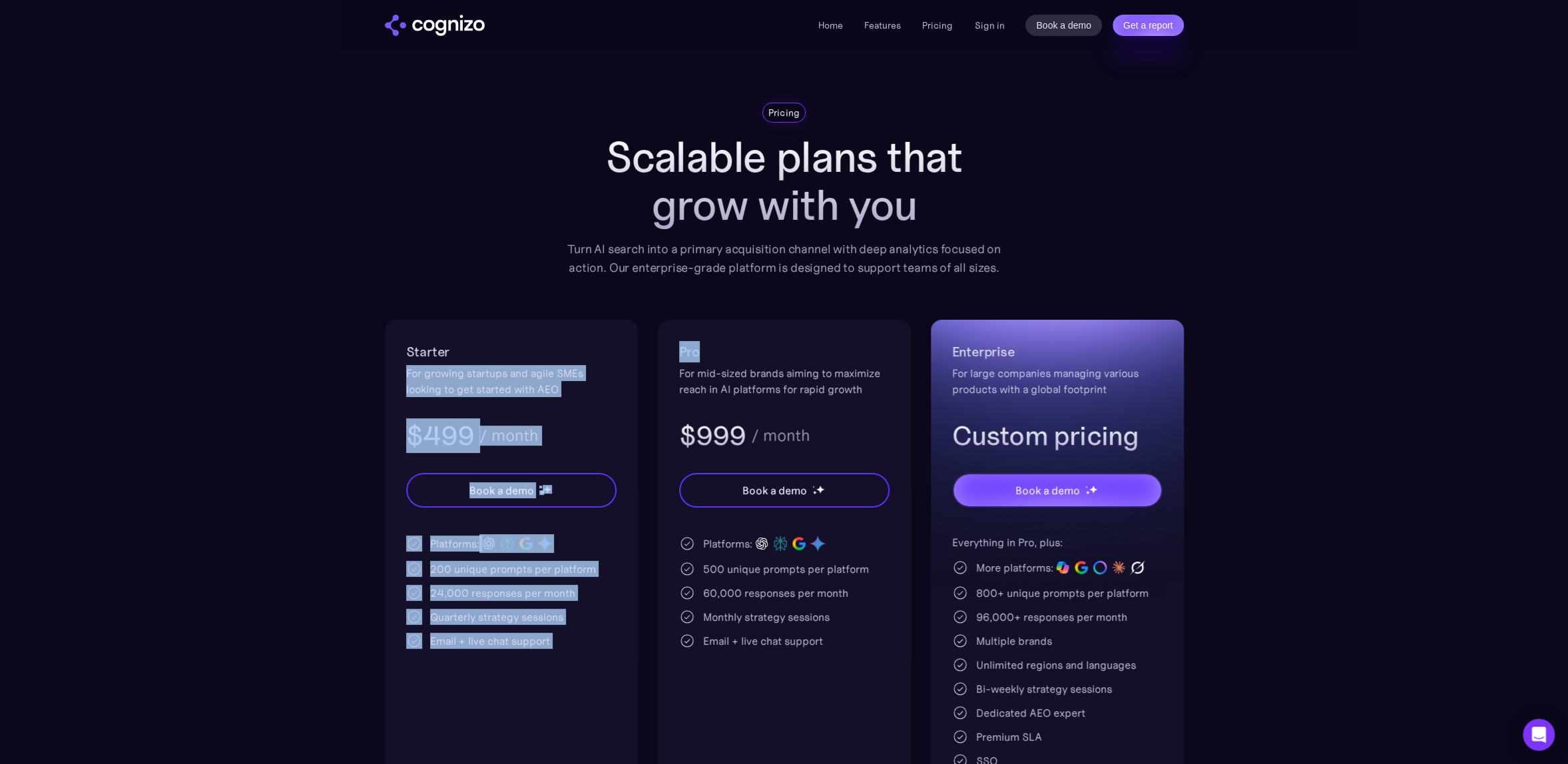
drag, startPoint x: 719, startPoint y: 358, endPoint x: 616, endPoint y: 340, distance: 104.6
click at [615, 339] on div "Starter For growing startups and agile SMEs looking to get started with AEO $49…" at bounding box center [784, 564] width 799 height 489
click at [799, 302] on div "Pricing Scalable plans that grow with you Turn AI search into a primary acquisi…" at bounding box center [784, 455] width 799 height 706
click at [585, 414] on div "Starter For growing startups and agile SMEs looking to get started with AEO $49…" at bounding box center [511, 397] width 210 height 112
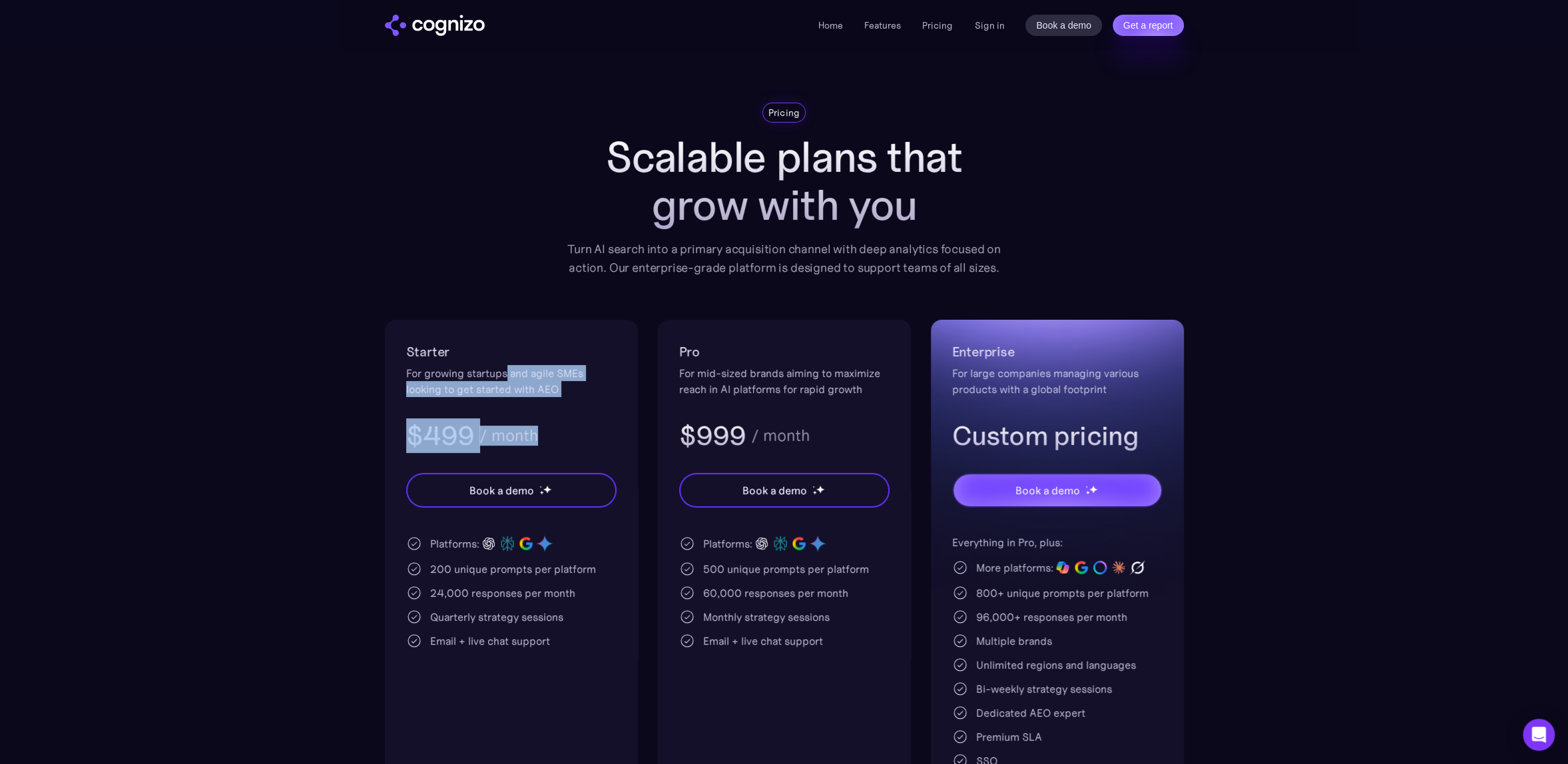
drag, startPoint x: 552, startPoint y: 374, endPoint x: 617, endPoint y: 403, distance: 71.2
click at [615, 403] on div "Starter For growing startups and agile SMEs looking to get started with AEO $49…" at bounding box center [511, 397] width 210 height 112
click at [510, 307] on div "Pricing Scalable plans that grow with you Turn AI search into a primary acquisi…" at bounding box center [784, 455] width 799 height 706
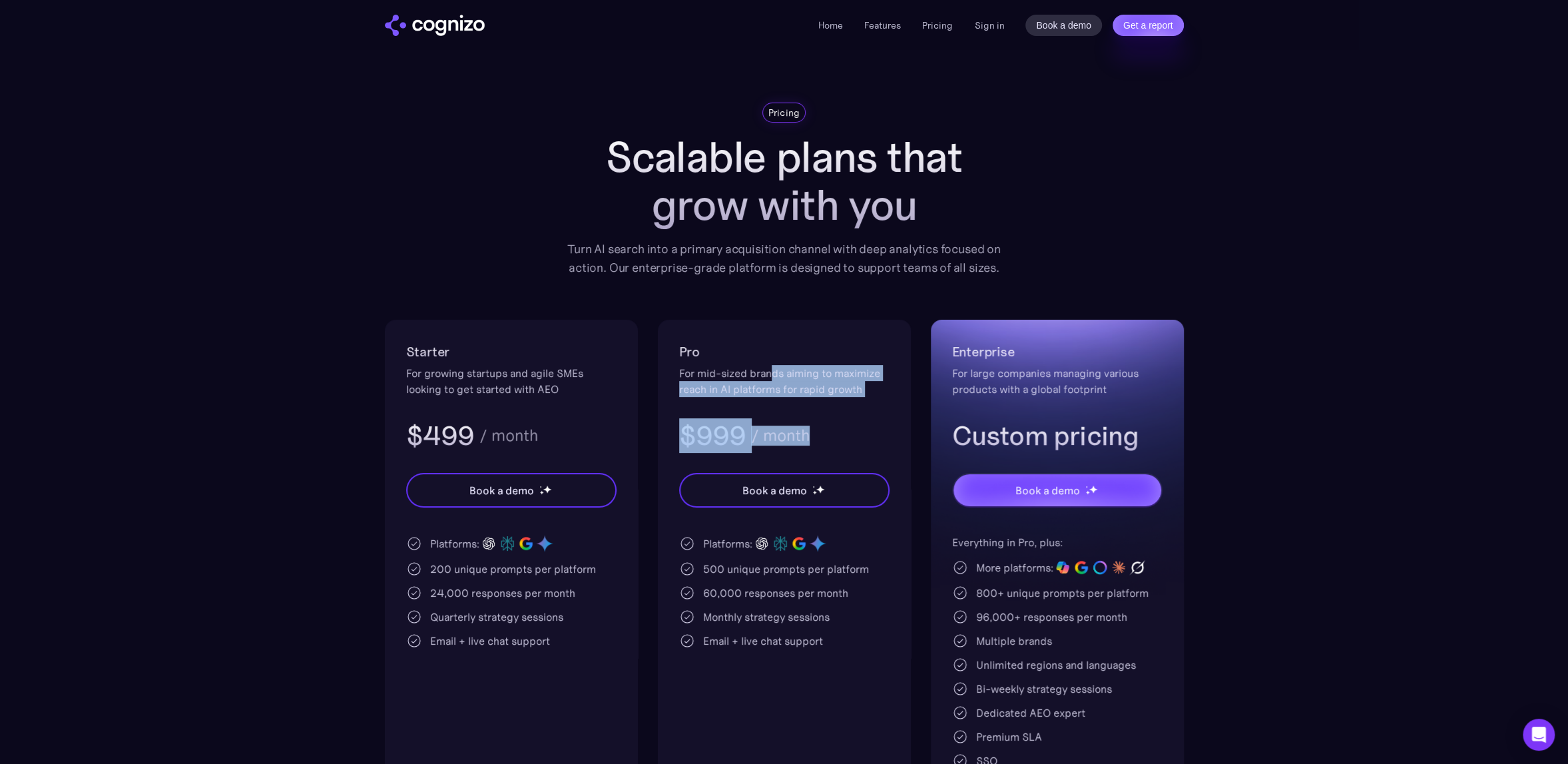
drag, startPoint x: 773, startPoint y: 374, endPoint x: 870, endPoint y: 397, distance: 99.7
click at [870, 397] on div "Pro For mid-sized brands aiming to maximize reach in AI platforms for rapid gro…" at bounding box center [784, 397] width 210 height 112
click at [875, 430] on div "$999 / month" at bounding box center [784, 435] width 210 height 35
click at [856, 666] on div "Pro For mid-sized brands aiming to maximize reach in AI platforms for rapid gro…" at bounding box center [785, 564] width 253 height 489
